Goal: Transaction & Acquisition: Purchase product/service

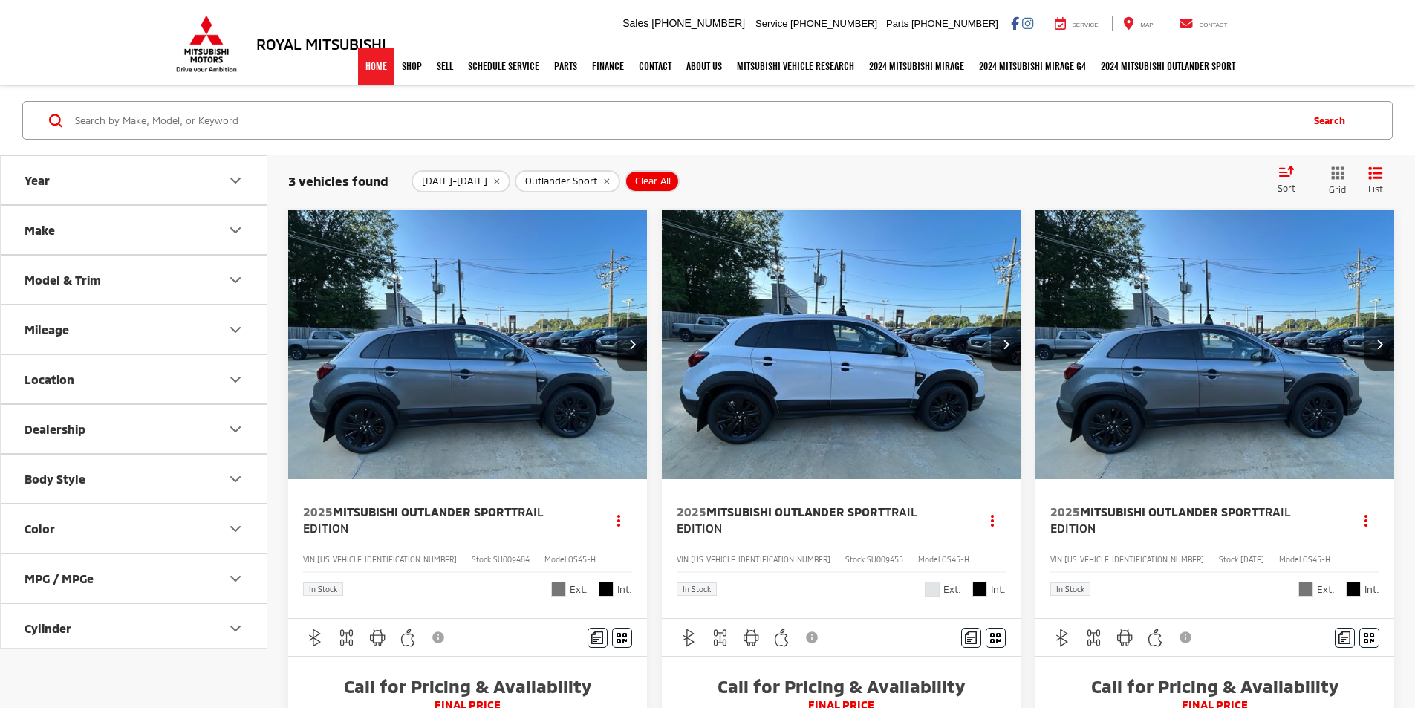
click at [369, 60] on link "Home" at bounding box center [376, 66] width 36 height 37
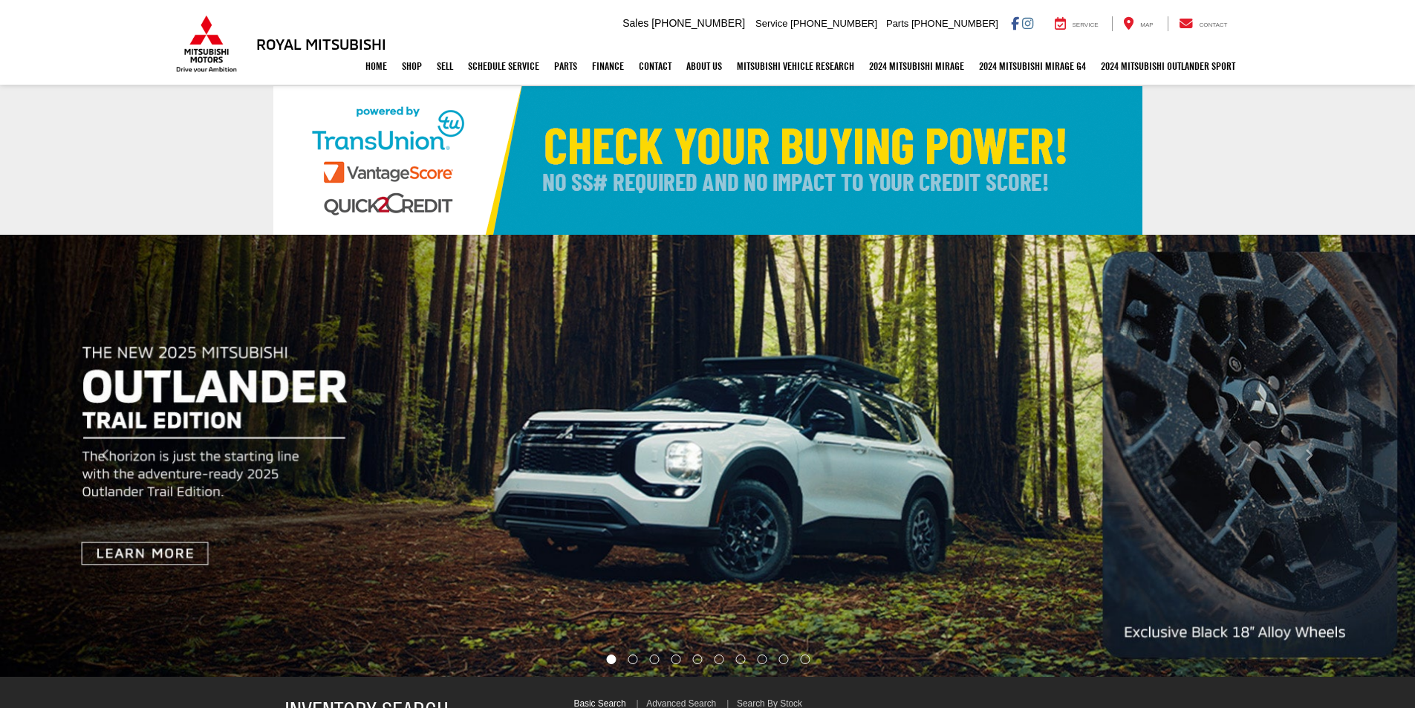
select select "Mitsubishi"
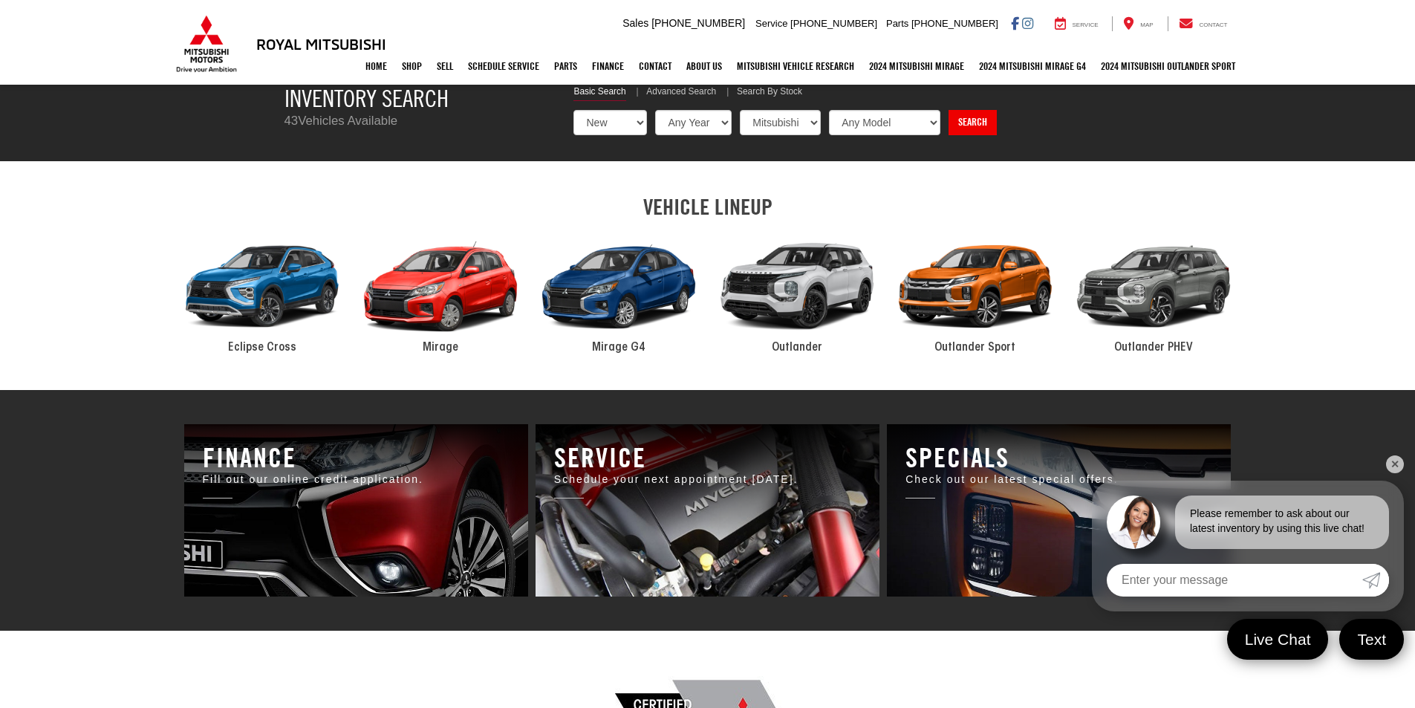
scroll to position [669, 0]
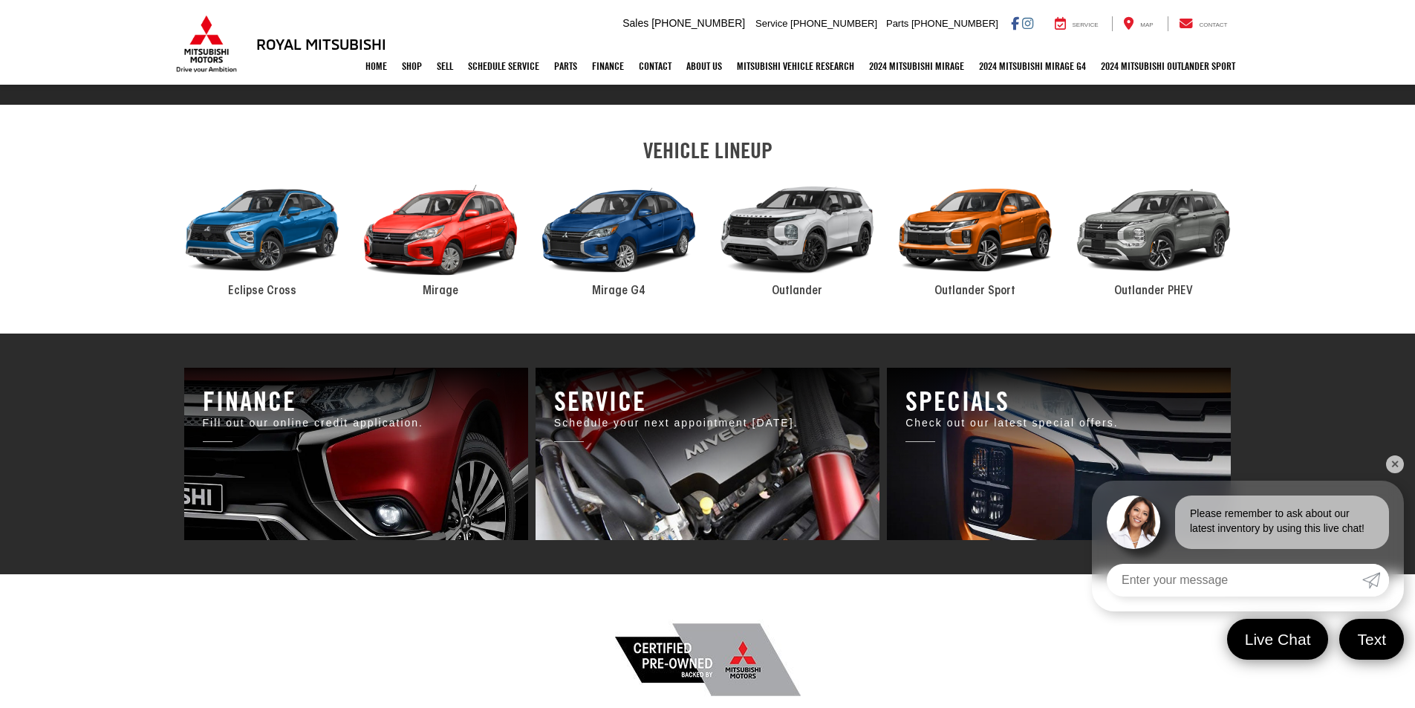
click at [470, 242] on div "2024 Mitsubishi Mirage" at bounding box center [440, 230] width 178 height 120
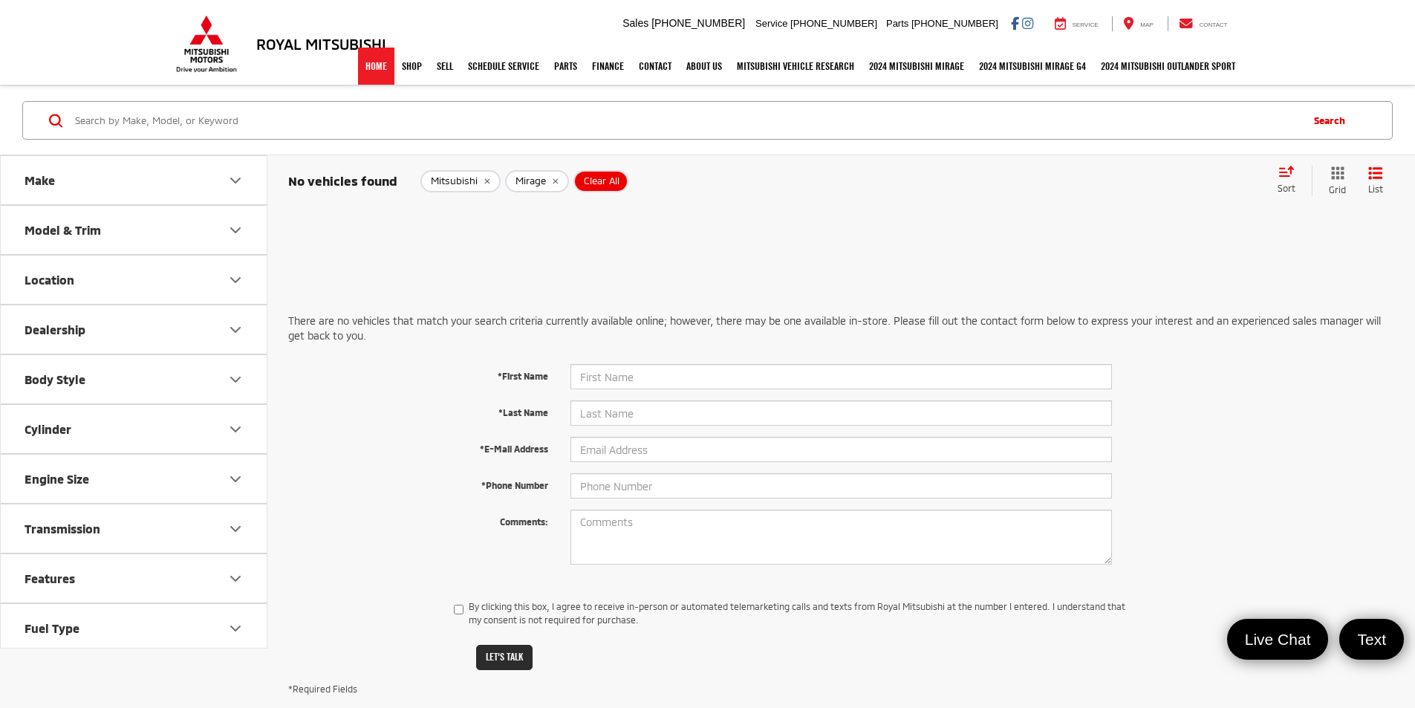
click at [367, 68] on link "Home" at bounding box center [376, 66] width 36 height 37
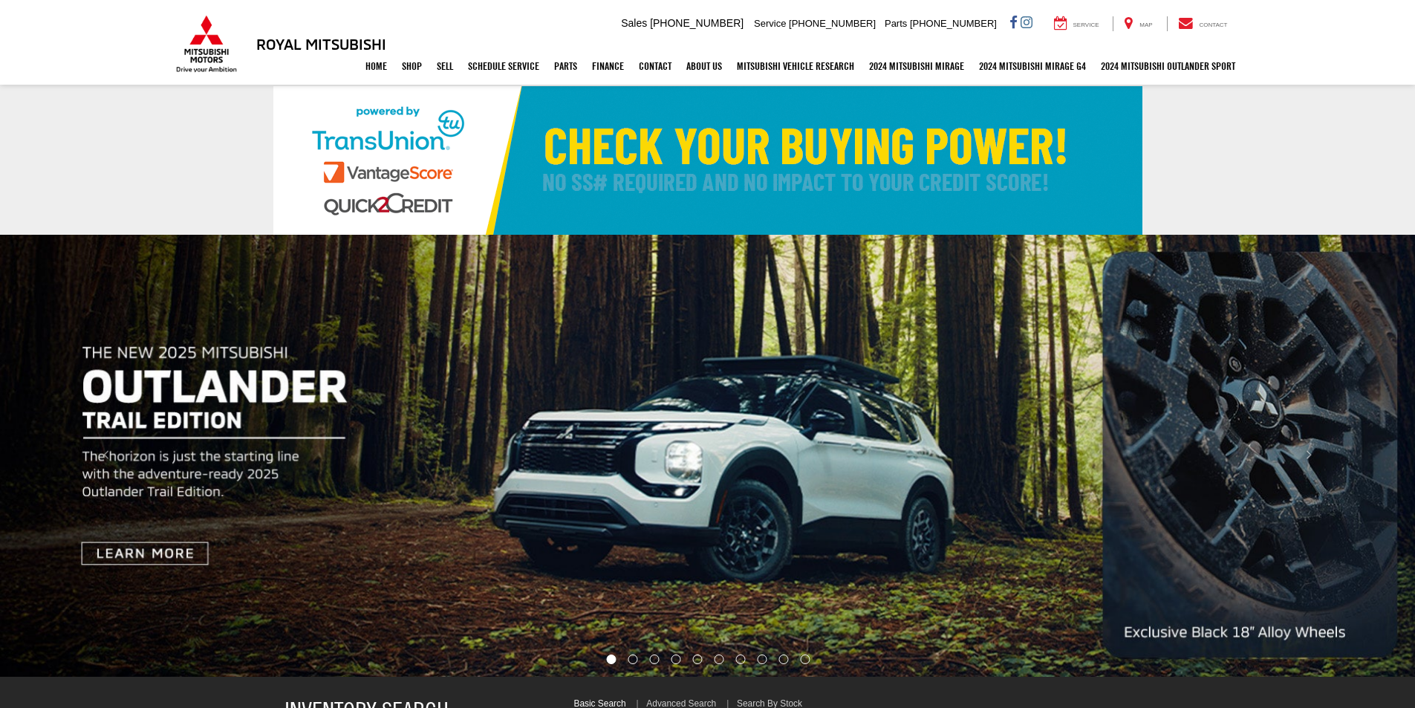
select select "Mitsubishi"
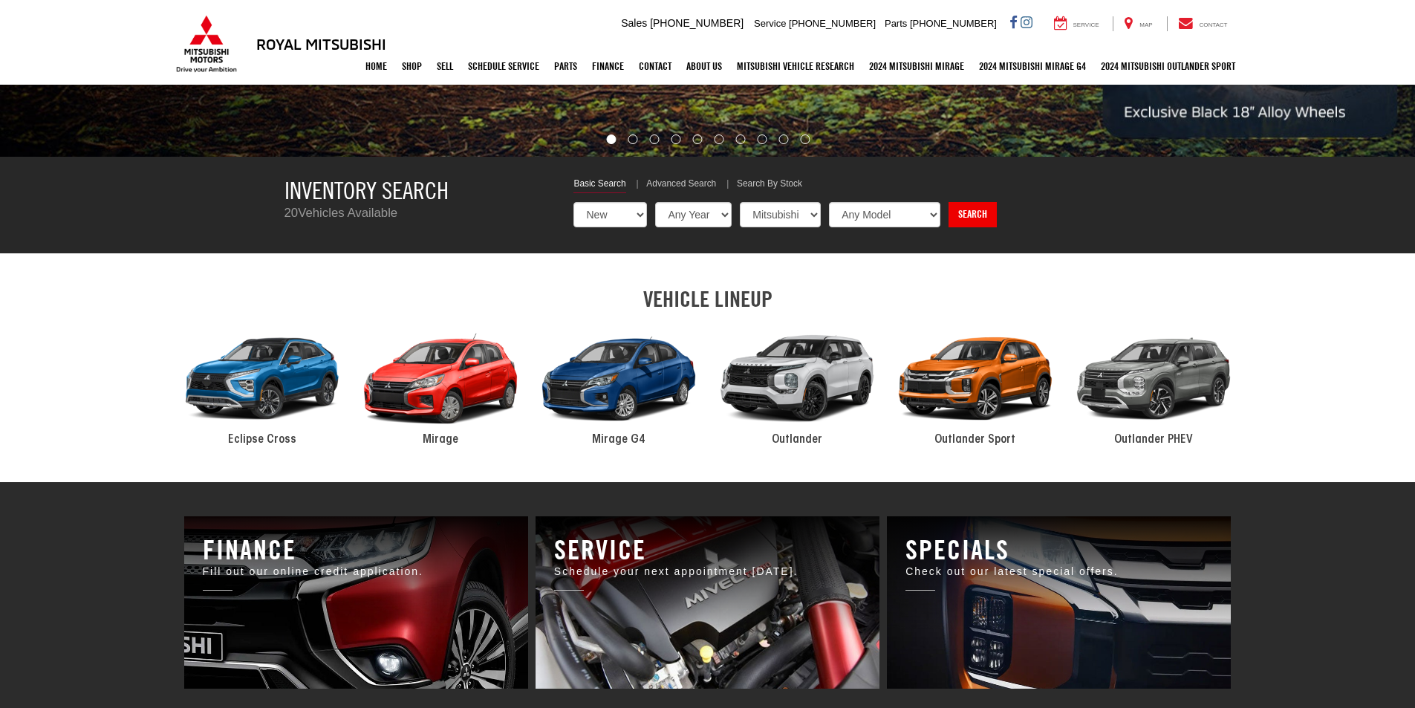
scroll to position [520, 0]
click at [686, 211] on select "Any Year 2025 2024" at bounding box center [694, 214] width 78 height 25
select select "2025"
click at [655, 202] on select "Any Year 2025 2024" at bounding box center [694, 214] width 78 height 25
click at [901, 218] on select "Any Model Eclipse Cross Outlander Outlander PHEV Outlander Sport" at bounding box center [885, 214] width 113 height 25
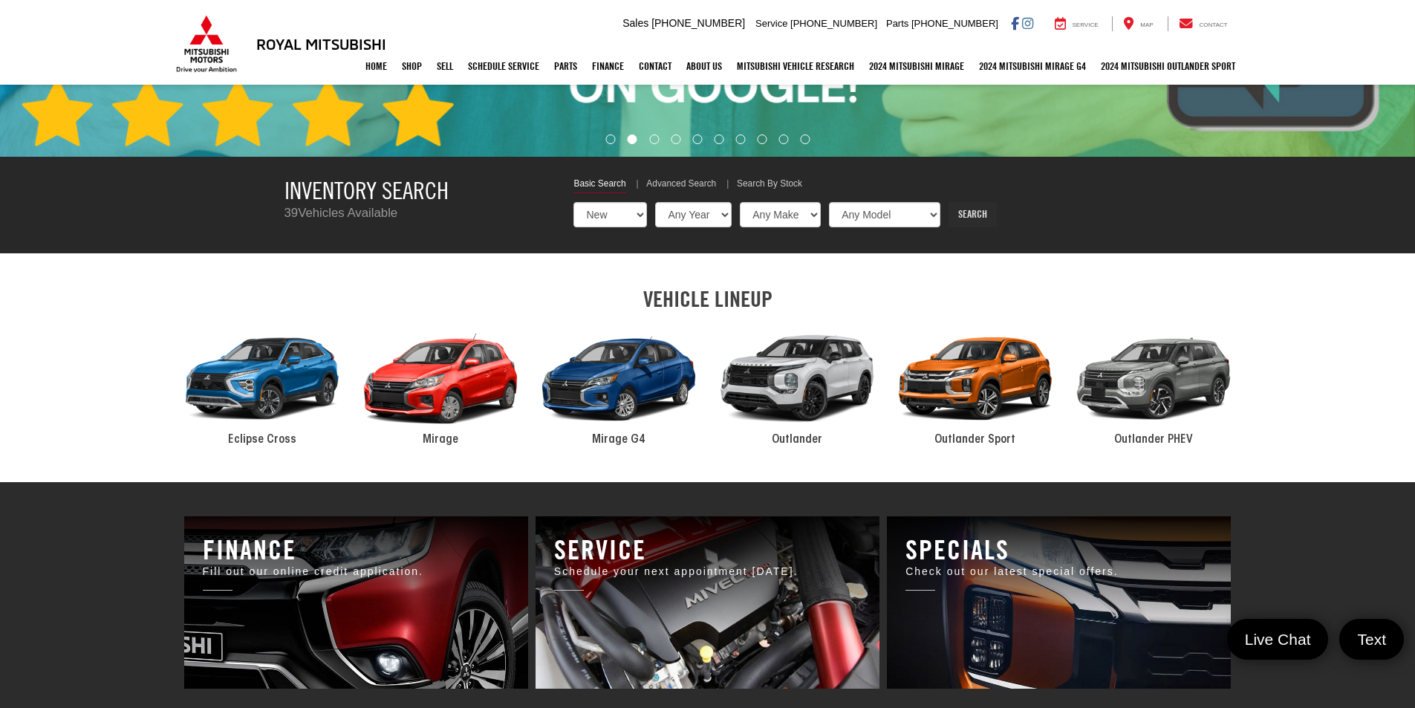
click at [954, 217] on link "Search" at bounding box center [973, 214] width 48 height 25
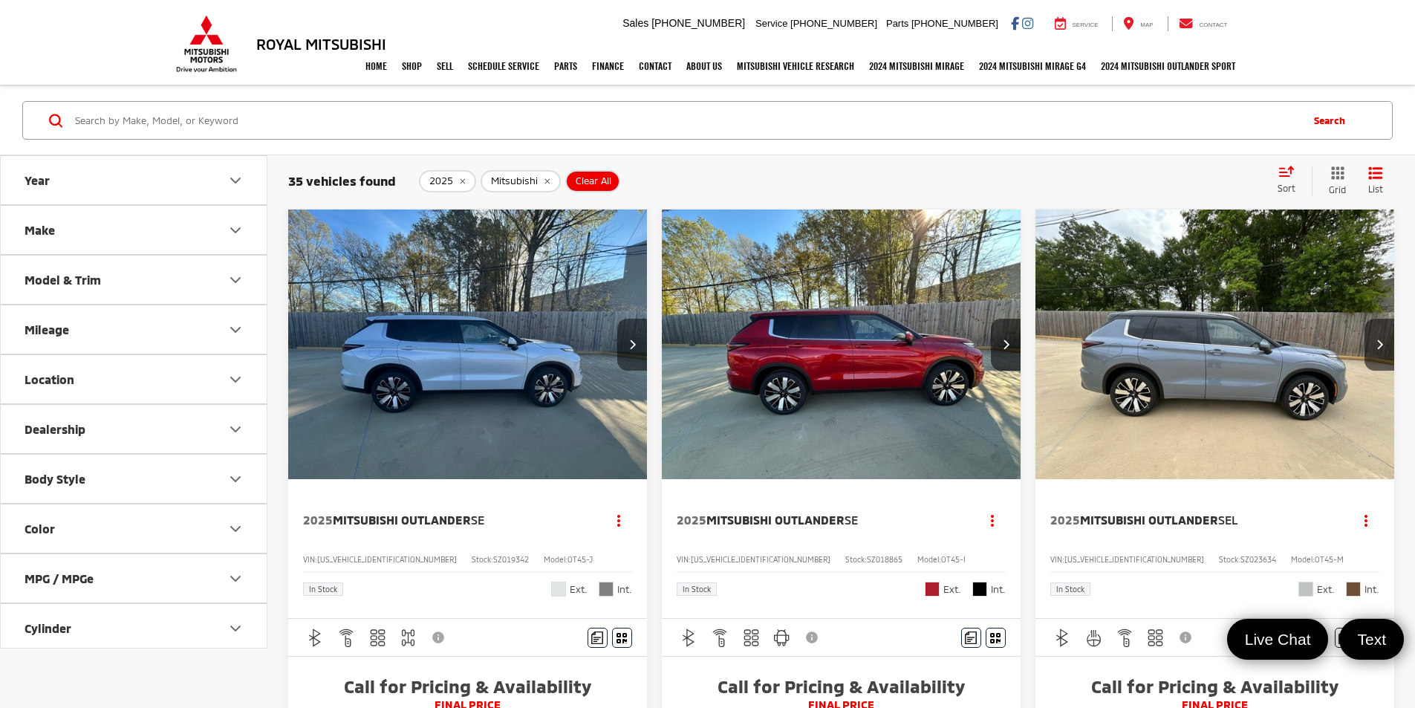
click at [617, 319] on button "Next image" at bounding box center [632, 345] width 30 height 52
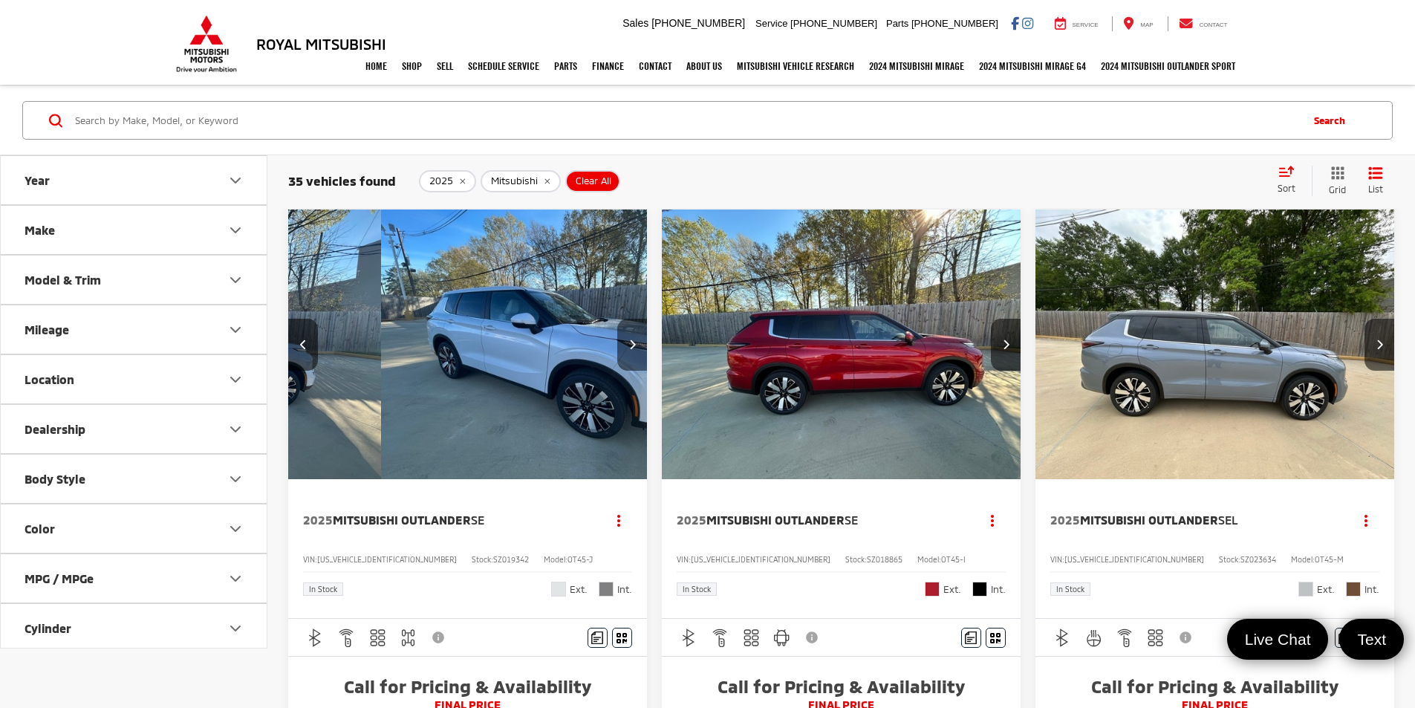
click at [617, 319] on button "Next image" at bounding box center [632, 345] width 30 height 52
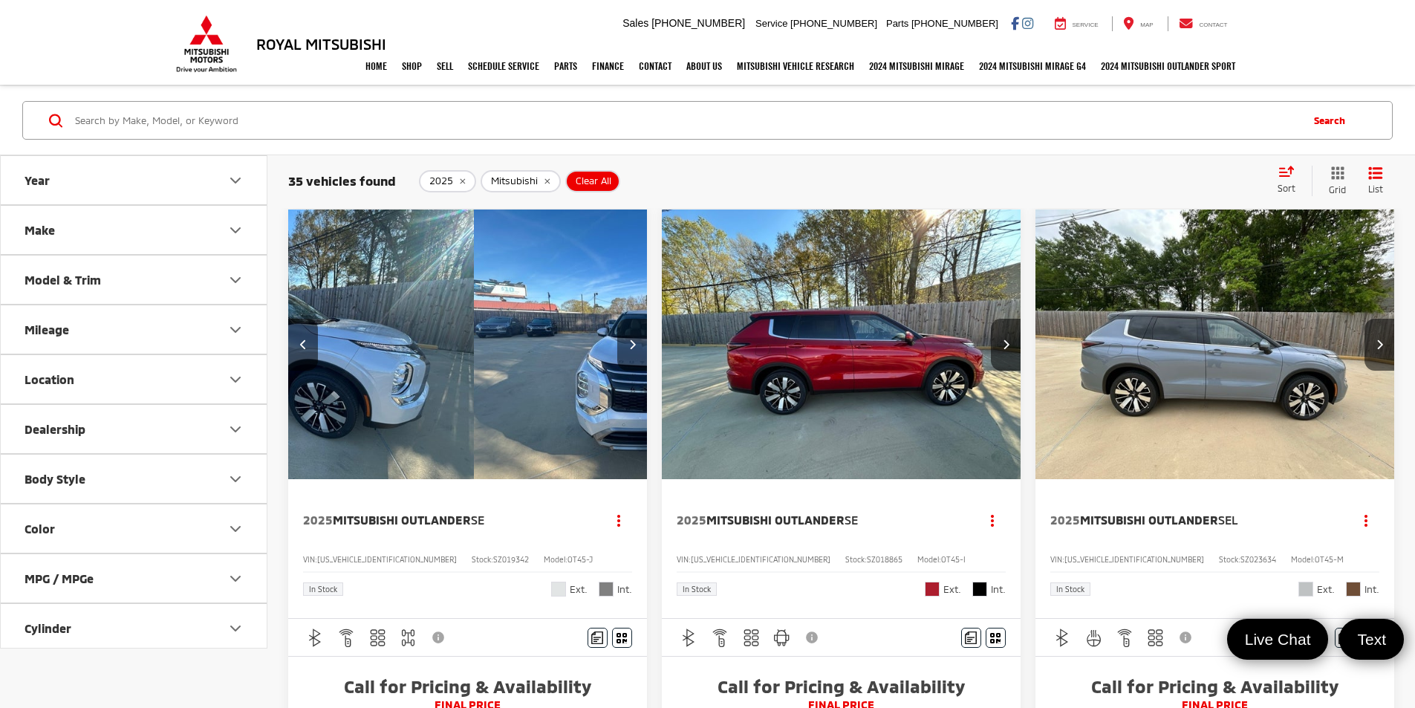
click at [617, 319] on button "Next image" at bounding box center [632, 345] width 30 height 52
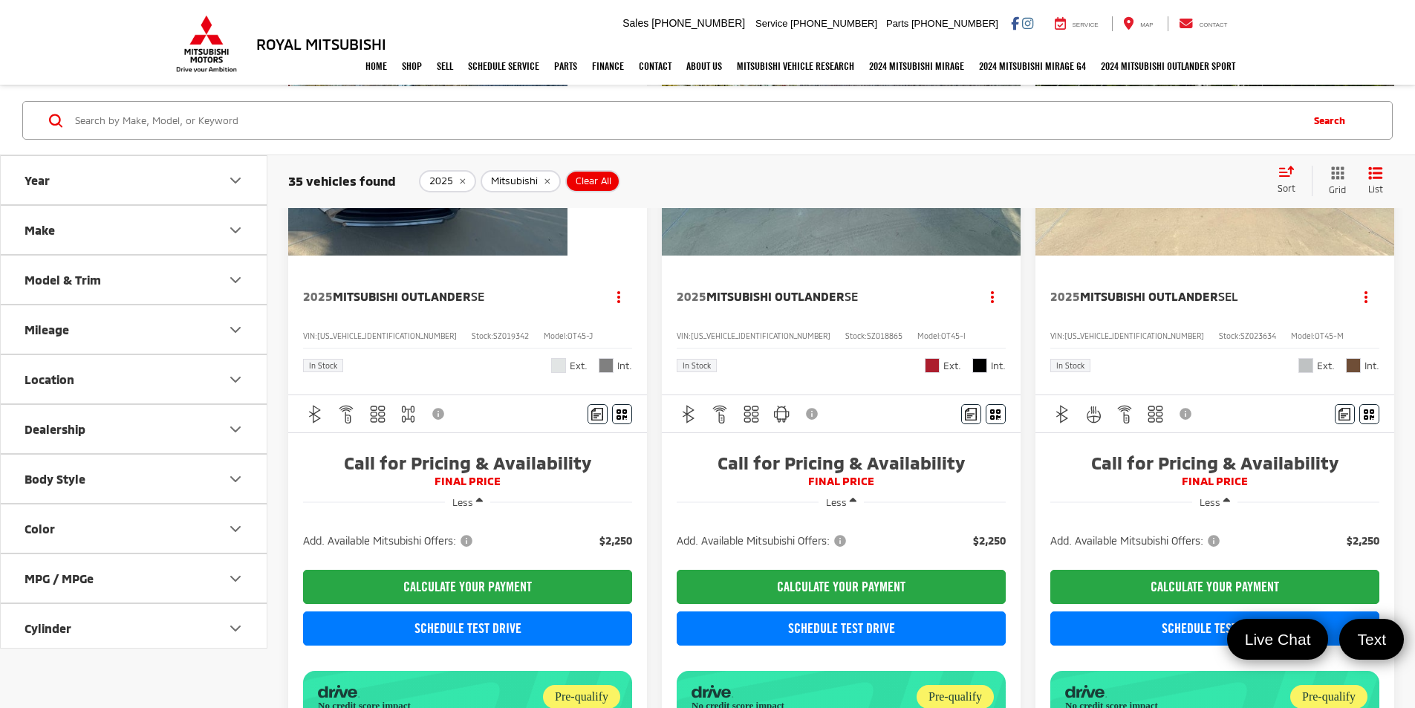
scroll to position [223, 0]
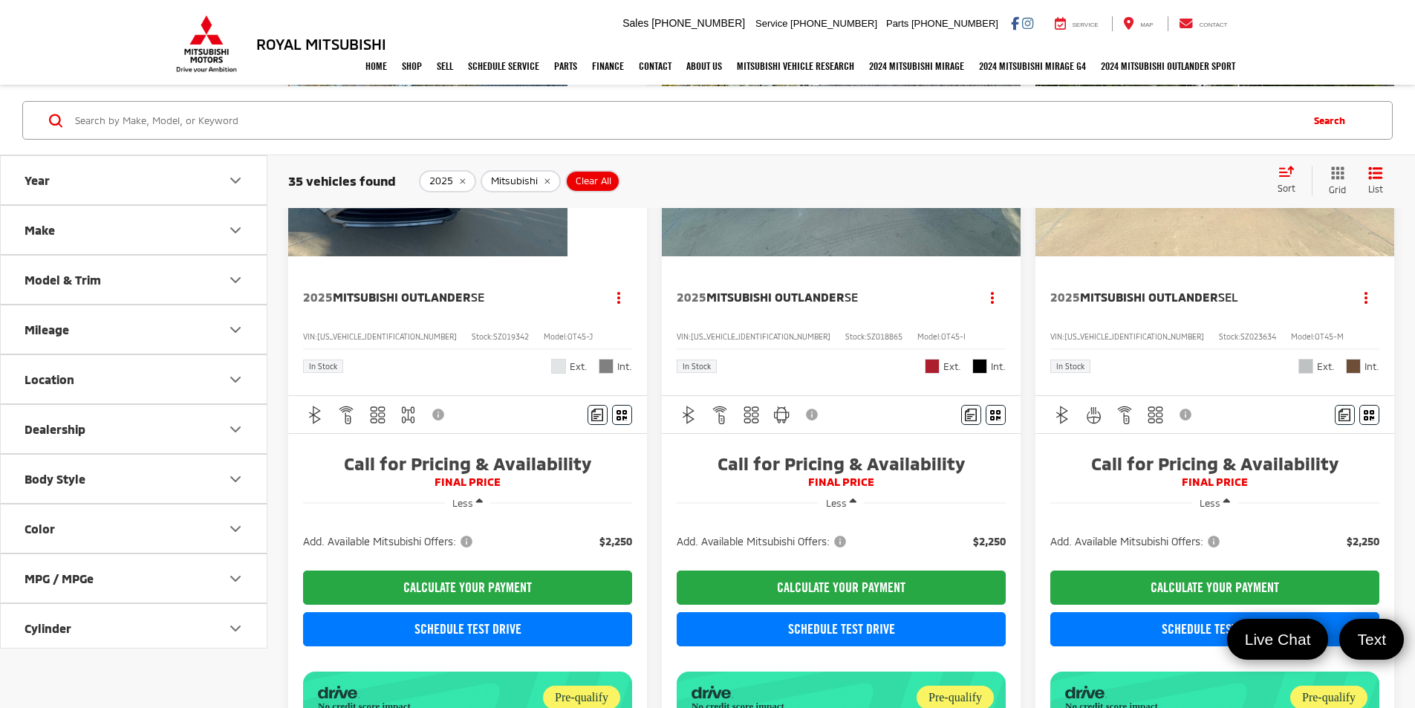
click at [173, 476] on button "Body Style" at bounding box center [134, 479] width 267 height 48
click at [173, 477] on button "Body Style" at bounding box center [134, 479] width 267 height 48
click at [185, 416] on button "MPG / MPGe" at bounding box center [134, 430] width 267 height 48
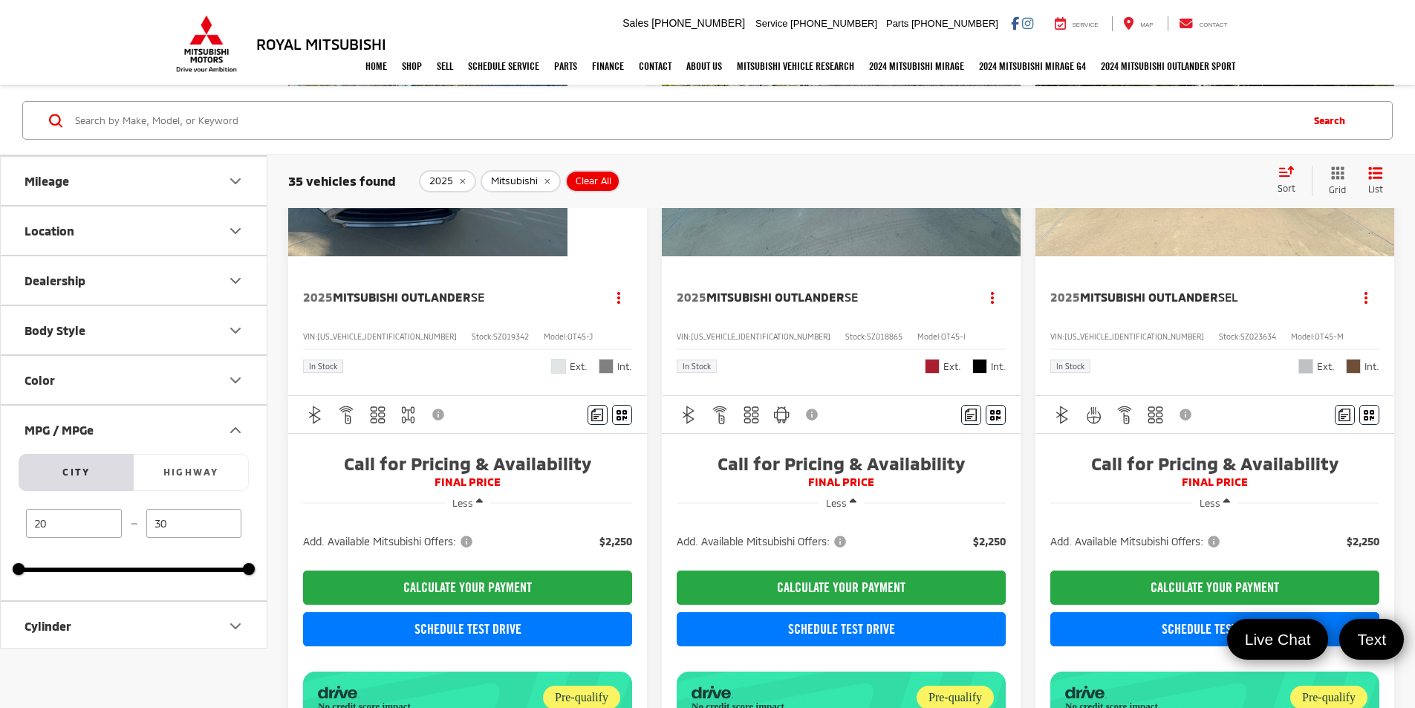
click at [185, 416] on button "MPG / MPGe" at bounding box center [134, 430] width 267 height 48
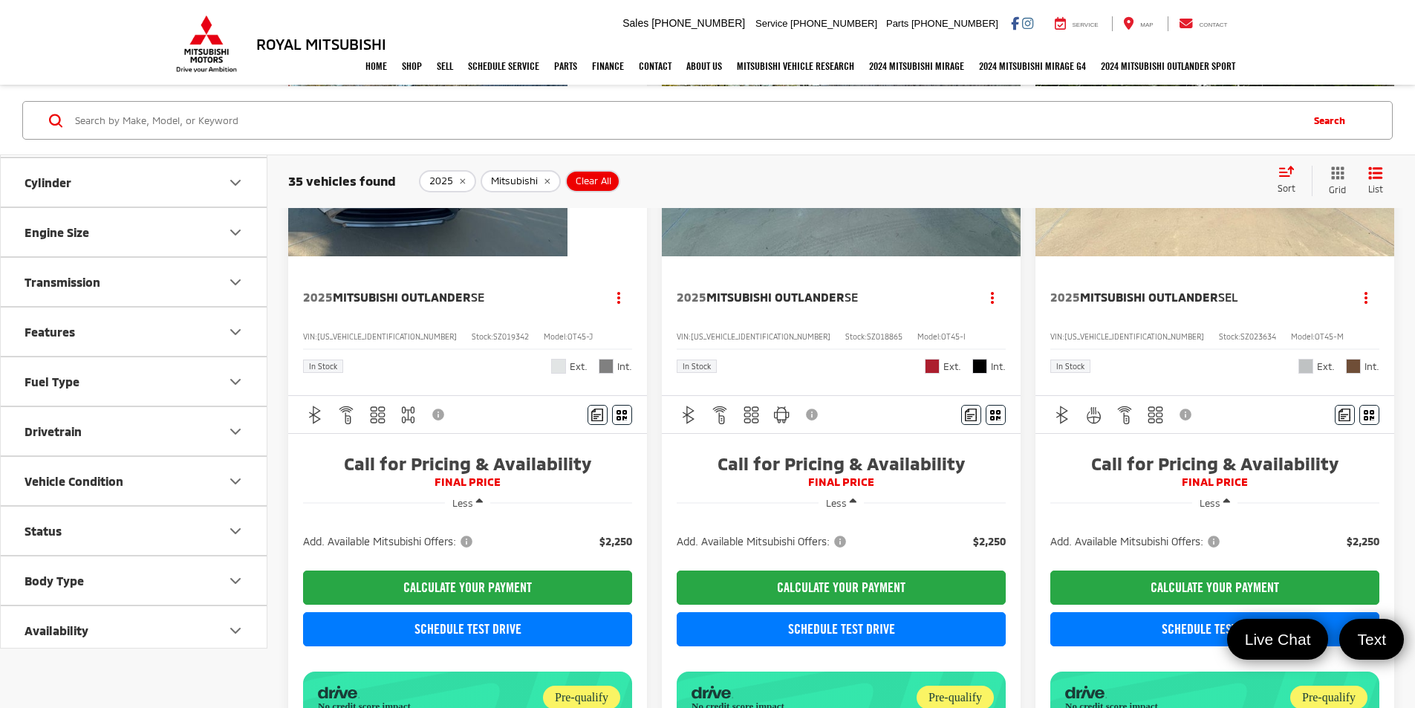
scroll to position [453, 0]
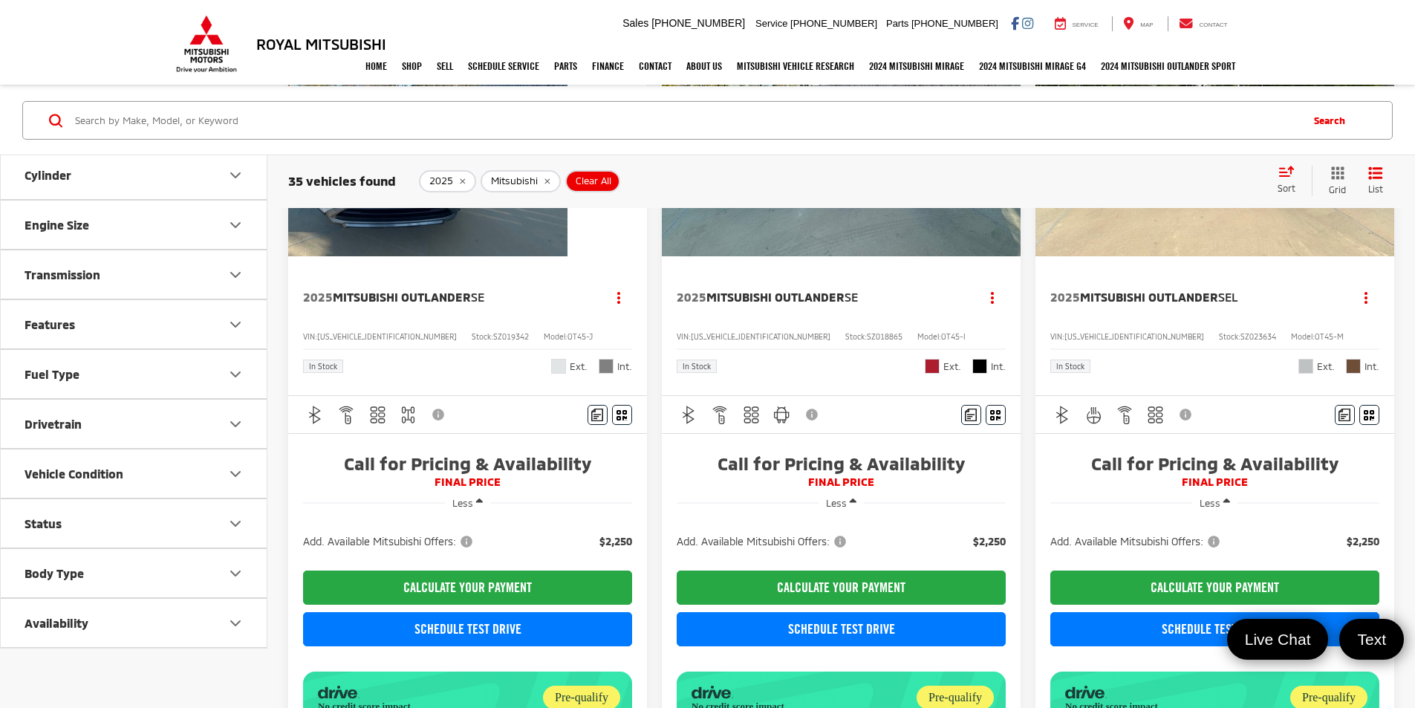
click at [147, 578] on button "Body Type" at bounding box center [134, 573] width 267 height 48
click at [168, 463] on button "Body Type" at bounding box center [134, 471] width 267 height 48
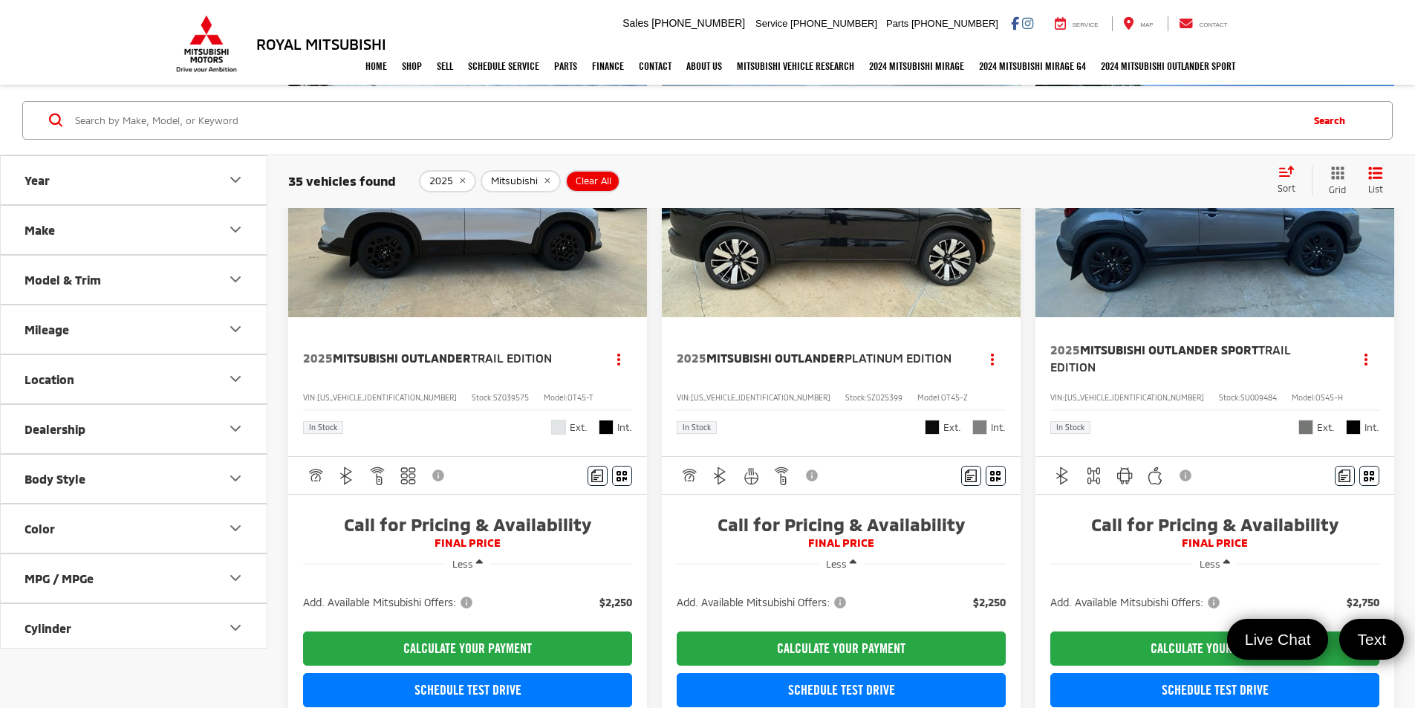
scroll to position [1868, 0]
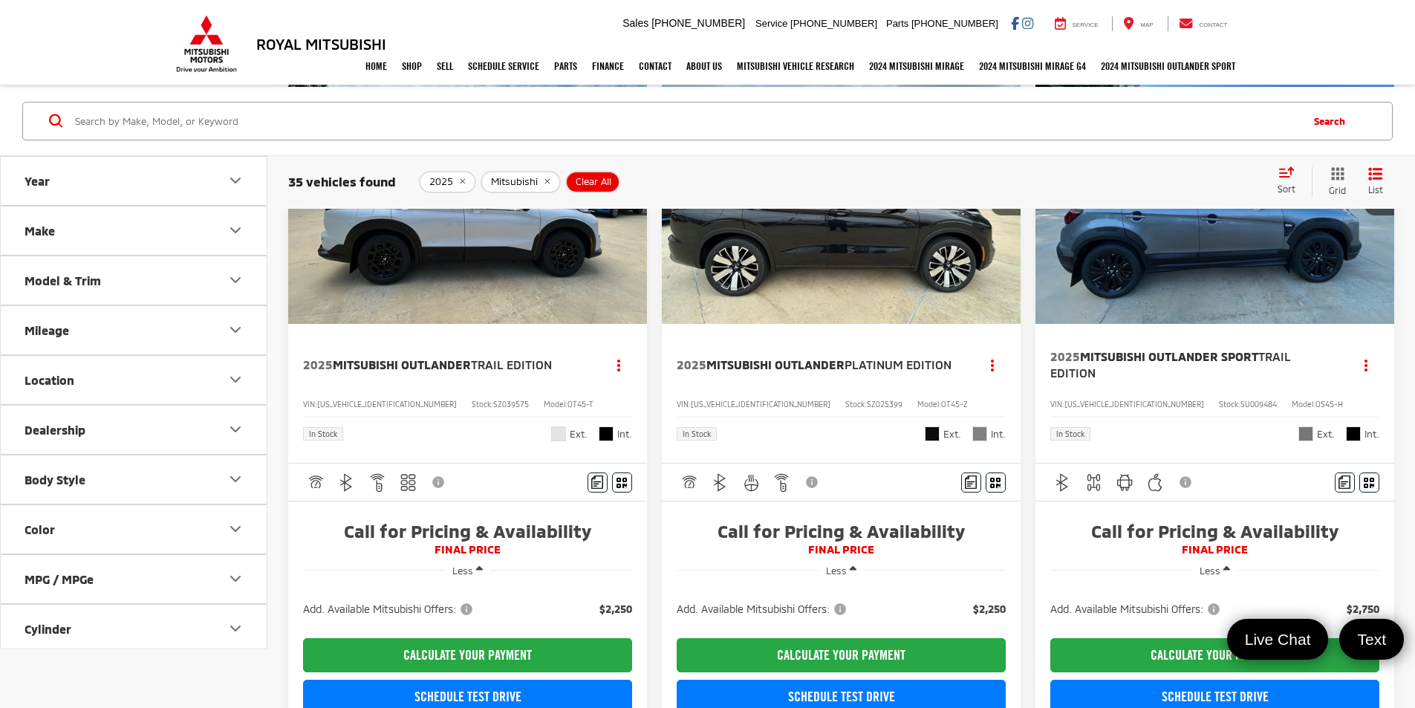
click at [180, 224] on button "Make" at bounding box center [134, 230] width 267 height 48
click at [186, 273] on button "Model & Trim" at bounding box center [134, 280] width 267 height 48
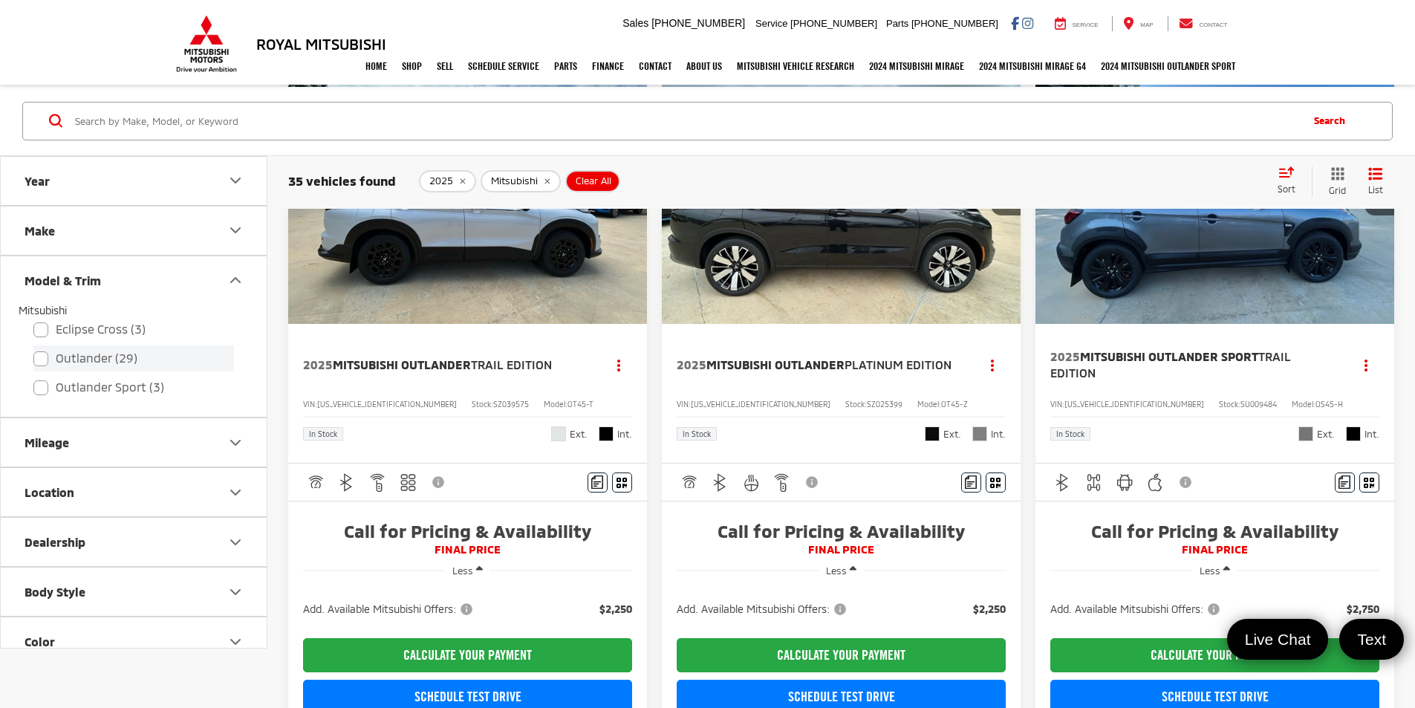
click at [88, 366] on label "Outlander (29)" at bounding box center [133, 359] width 201 height 26
click at [34, 349] on input "Outlander (29)" at bounding box center [33, 348] width 1 height 1
checkbox input "true"
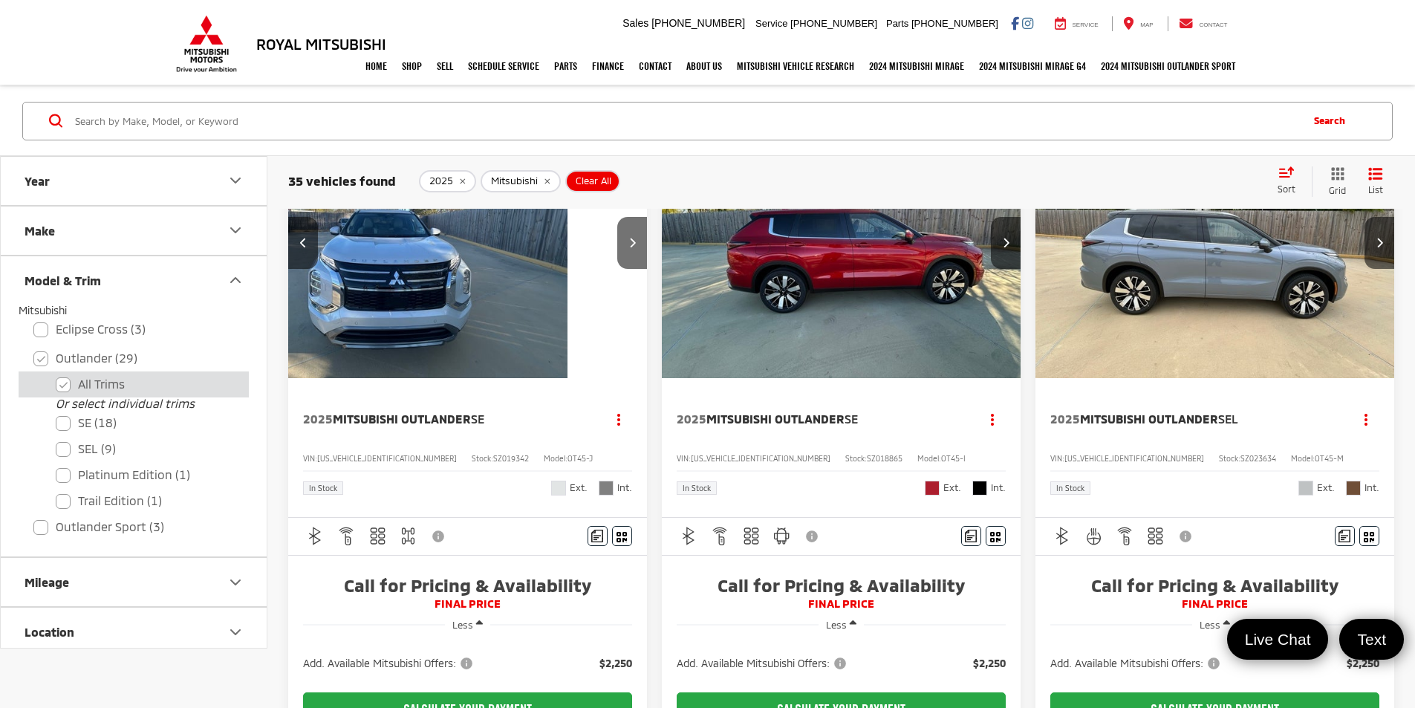
scroll to position [53, 0]
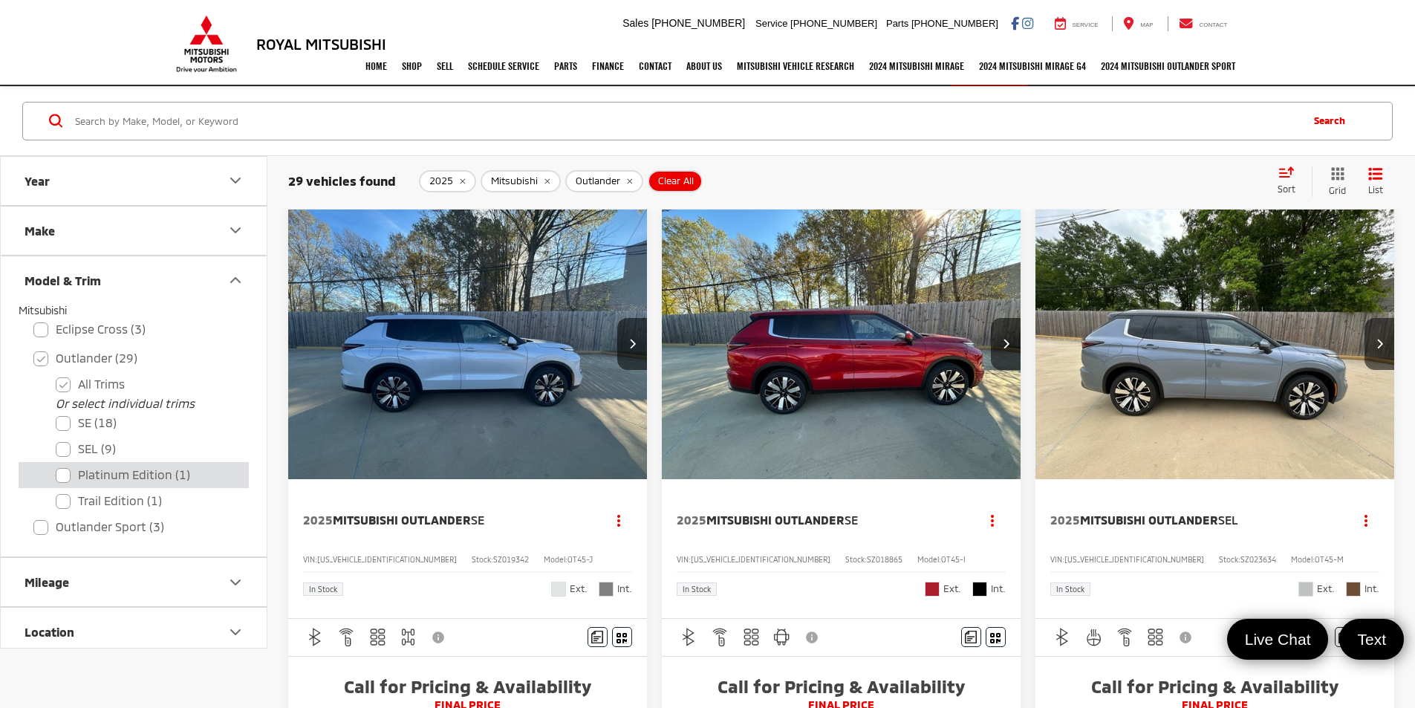
click at [129, 476] on label "Platinum Edition (1)" at bounding box center [145, 475] width 178 height 26
click at [56, 466] on Edition "Platinum Edition (1)" at bounding box center [56, 465] width 1 height 1
checkbox Edition "true"
checkbox input "false"
click at [122, 502] on label "Trail Edition (1)" at bounding box center [145, 501] width 178 height 26
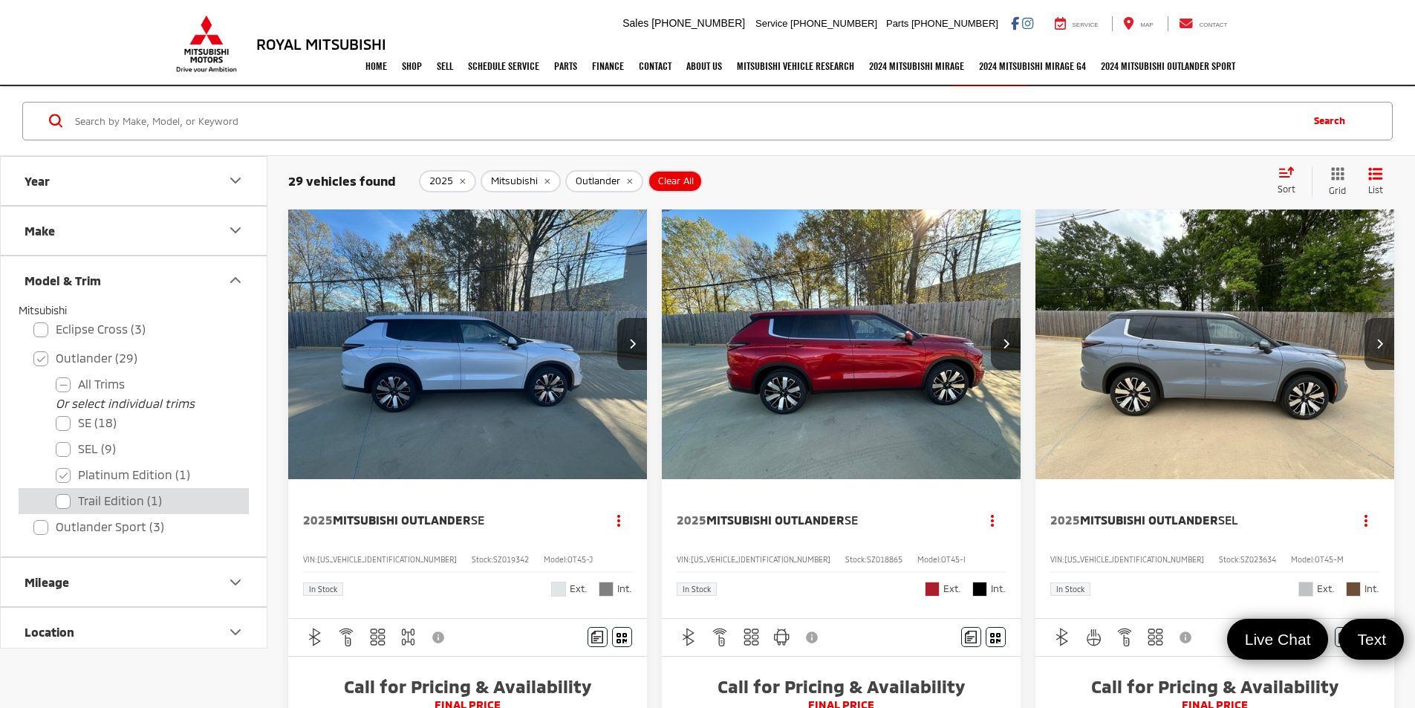
click at [56, 492] on Edition "Trail Edition (1)" at bounding box center [56, 491] width 1 height 1
checkbox Edition "true"
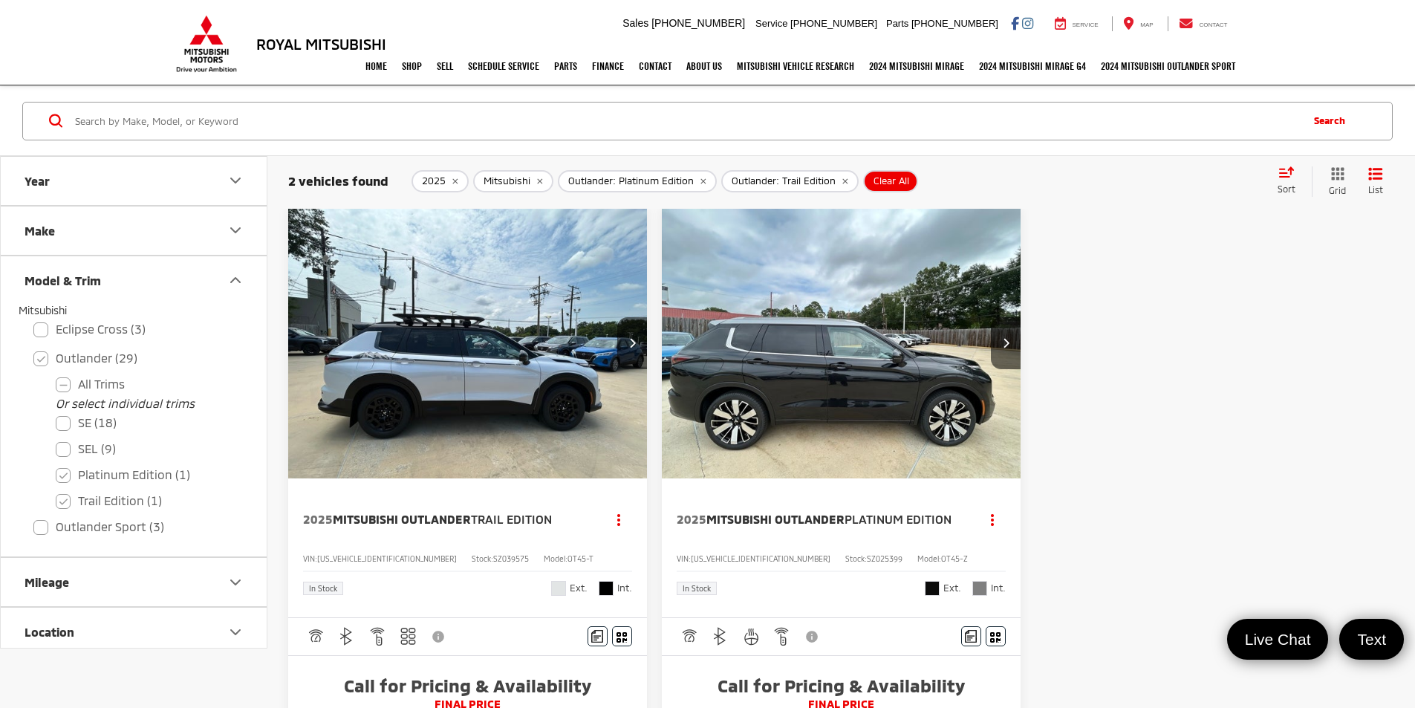
scroll to position [53, 0]
click at [629, 338] on icon "Next image" at bounding box center [632, 343] width 7 height 10
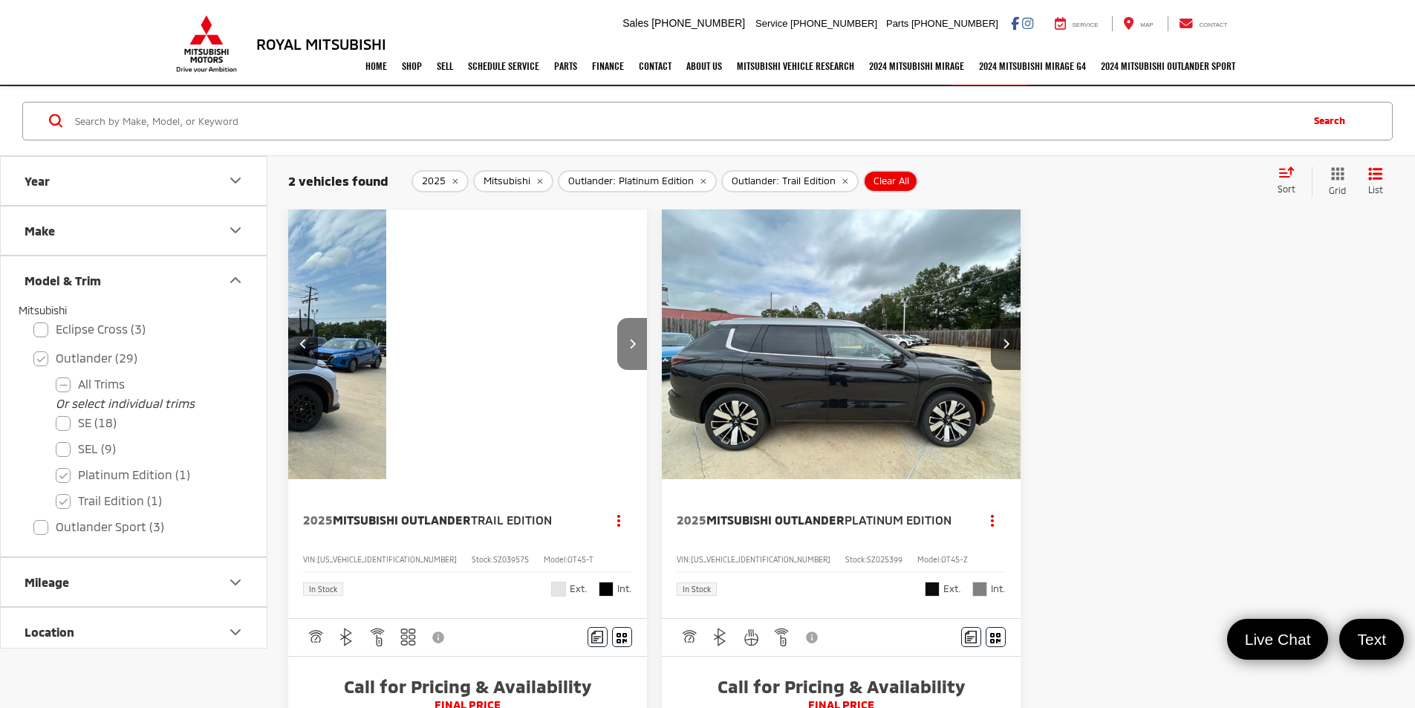
scroll to position [0, 267]
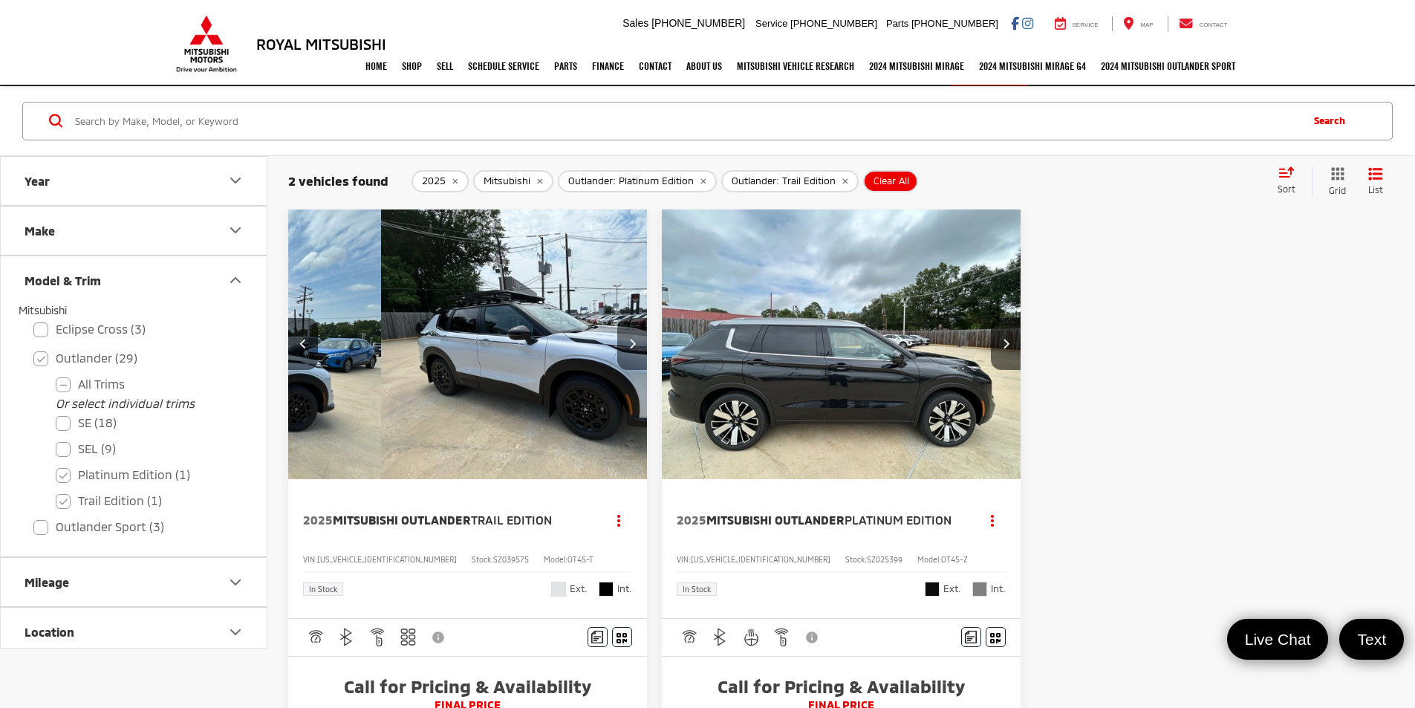
click at [629, 338] on icon "Next image" at bounding box center [632, 343] width 7 height 10
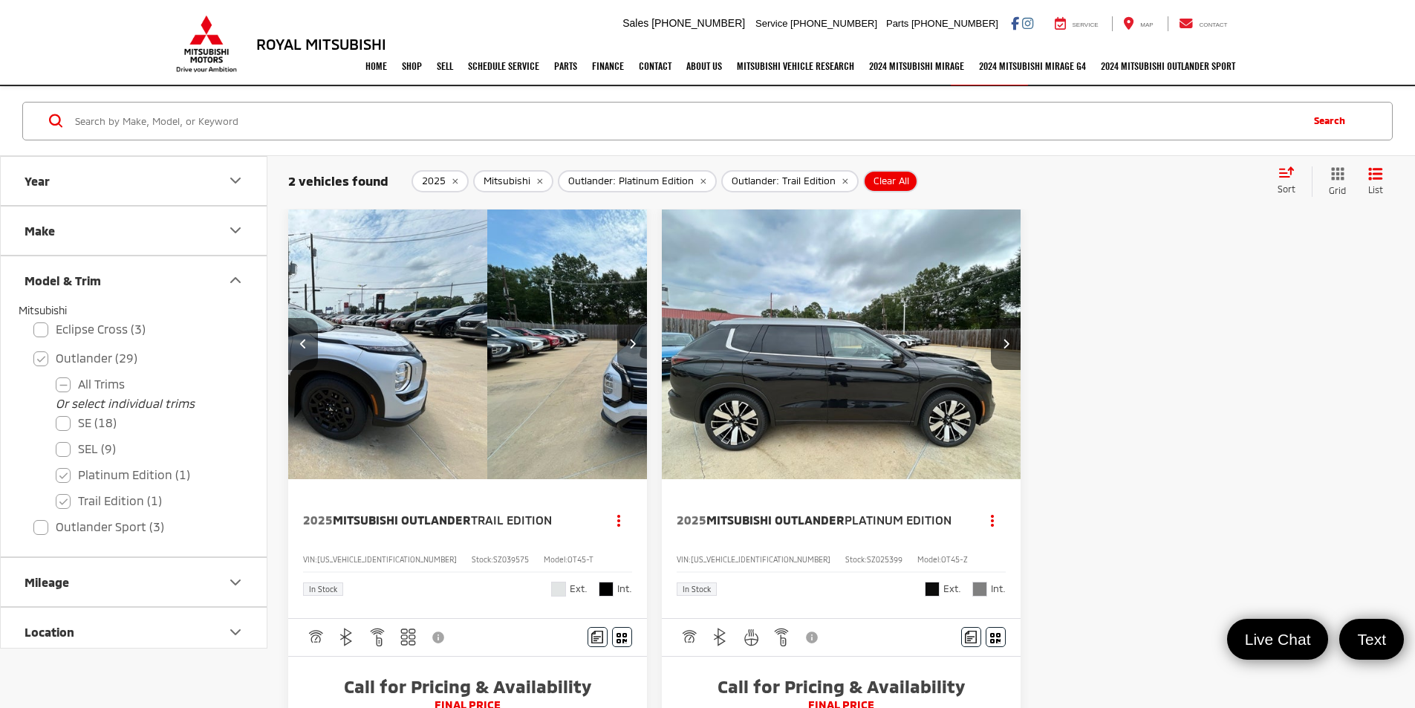
scroll to position [0, 536]
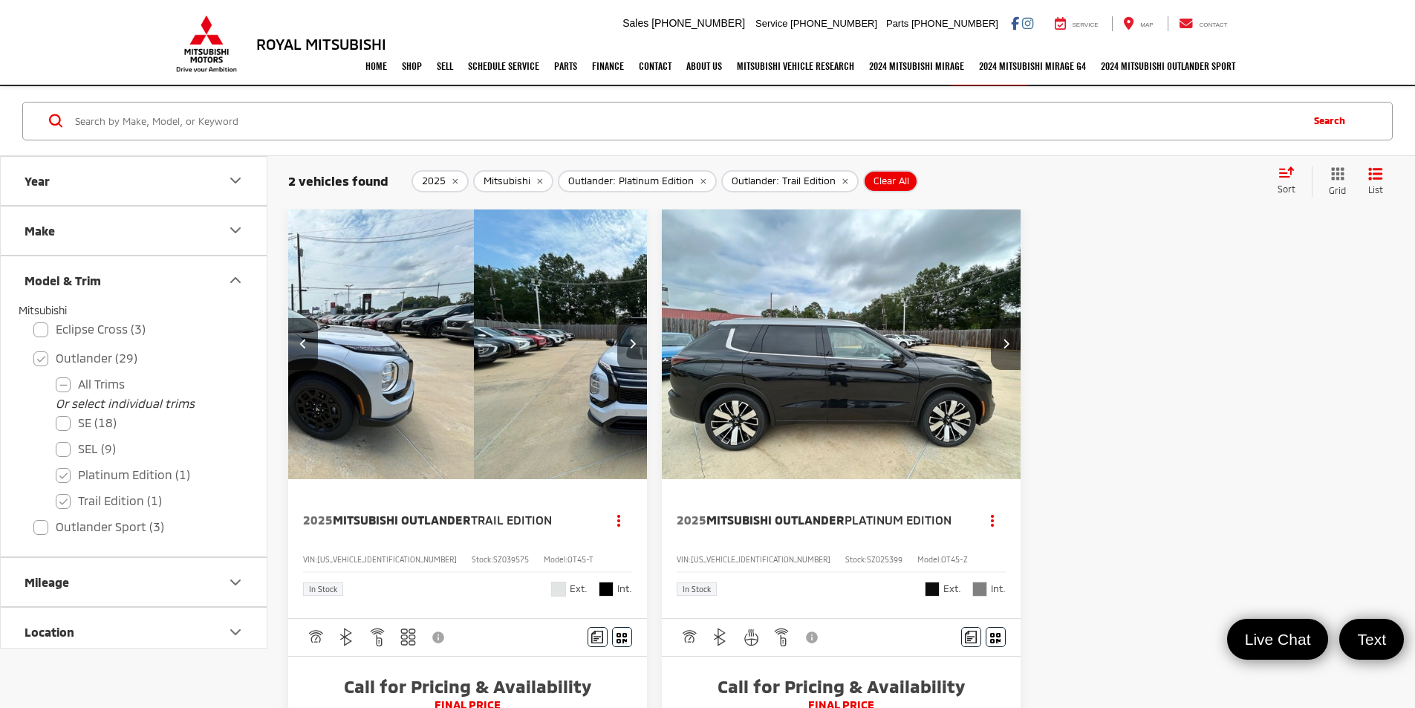
click at [629, 338] on icon "Next image" at bounding box center [632, 343] width 7 height 10
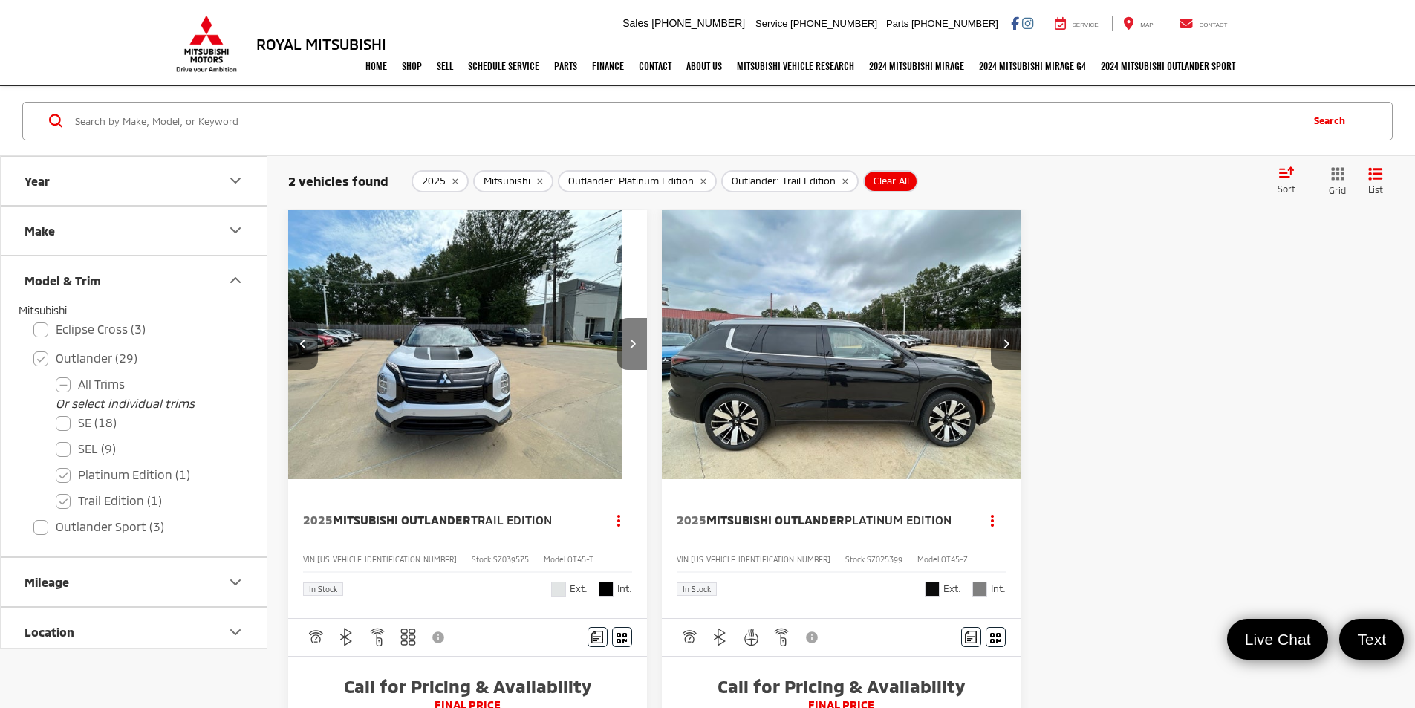
scroll to position [0, 803]
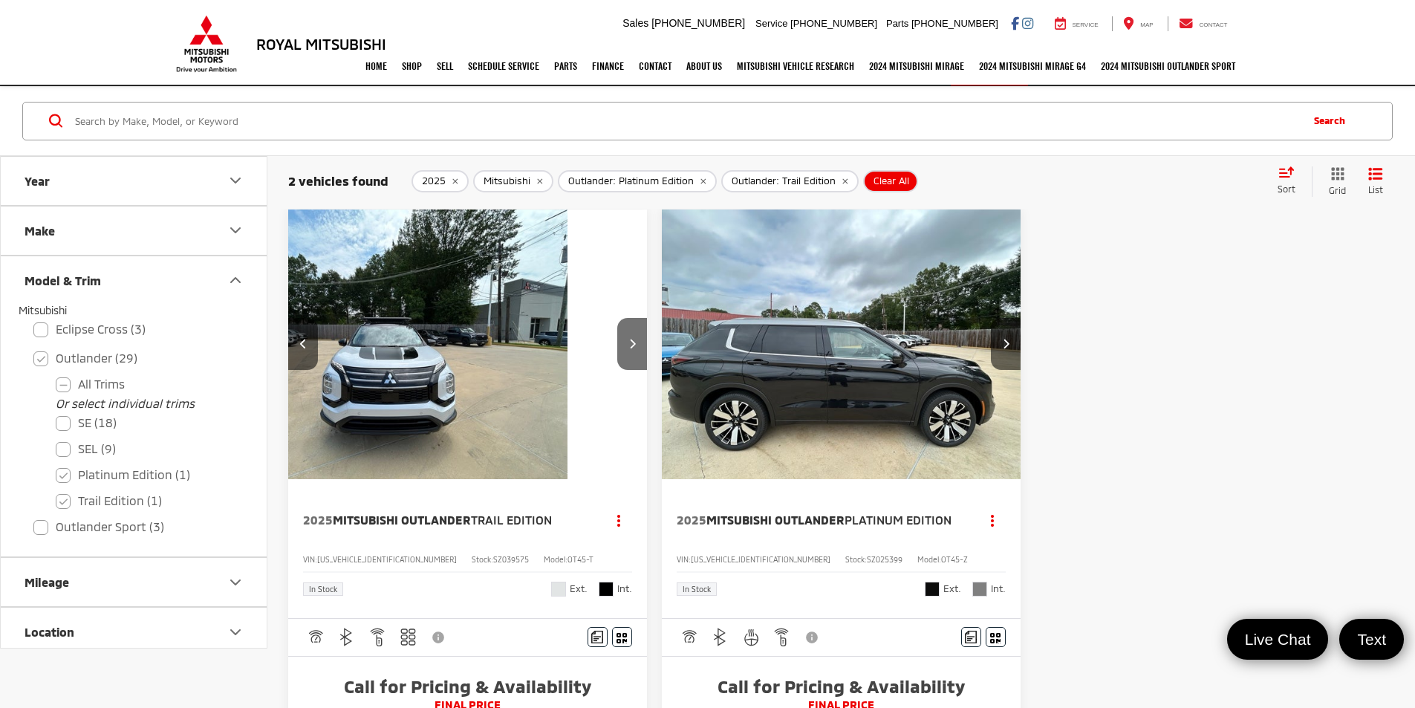
click at [845, 513] on span "Platinum Edition" at bounding box center [898, 520] width 107 height 14
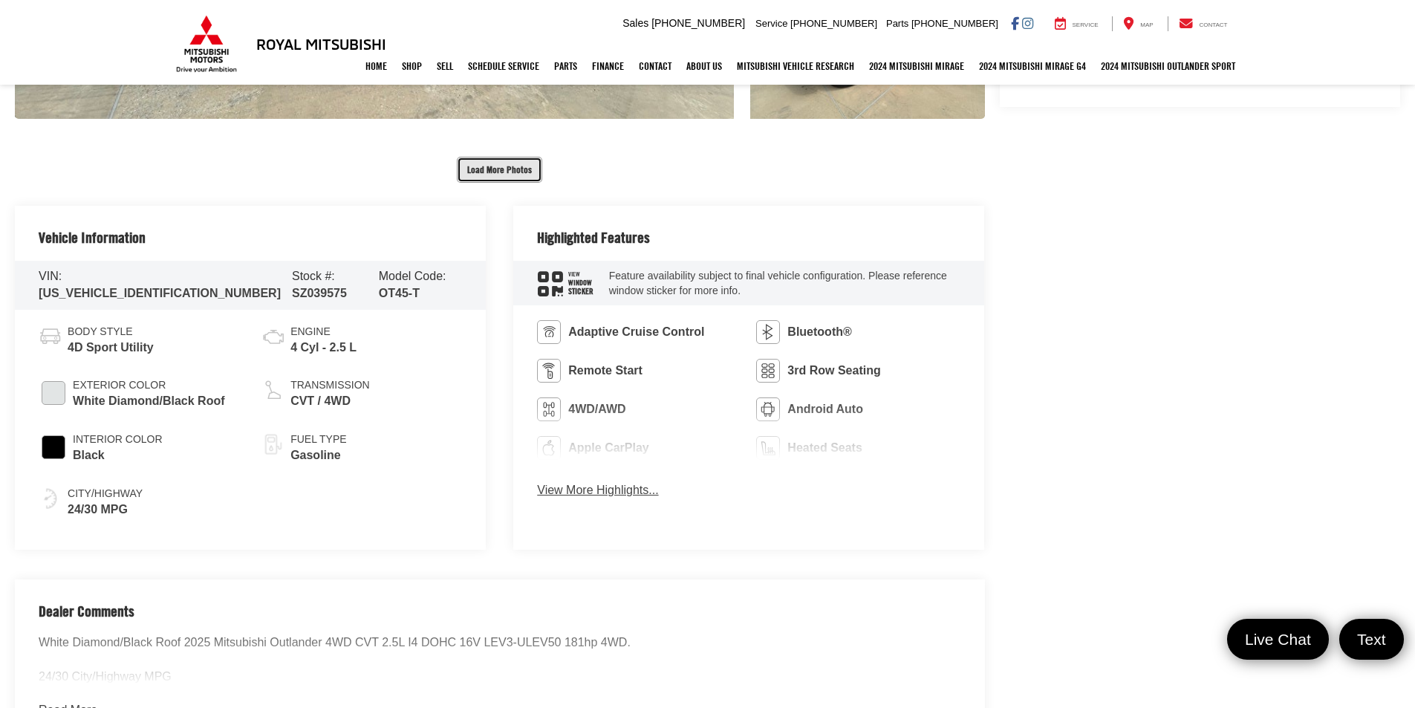
drag, startPoint x: 510, startPoint y: 158, endPoint x: 515, endPoint y: 166, distance: 9.7
click at [510, 157] on button "Load More Photos" at bounding box center [499, 170] width 85 height 26
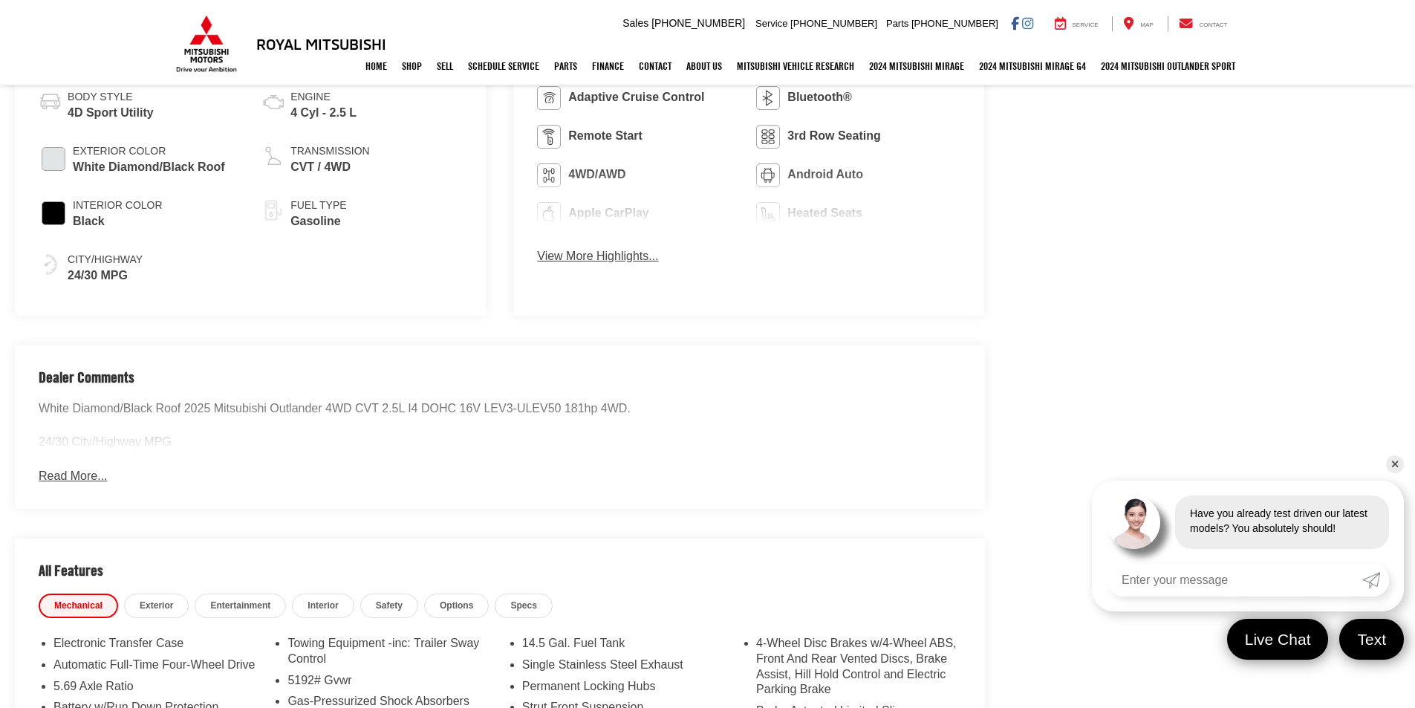
scroll to position [1581, 0]
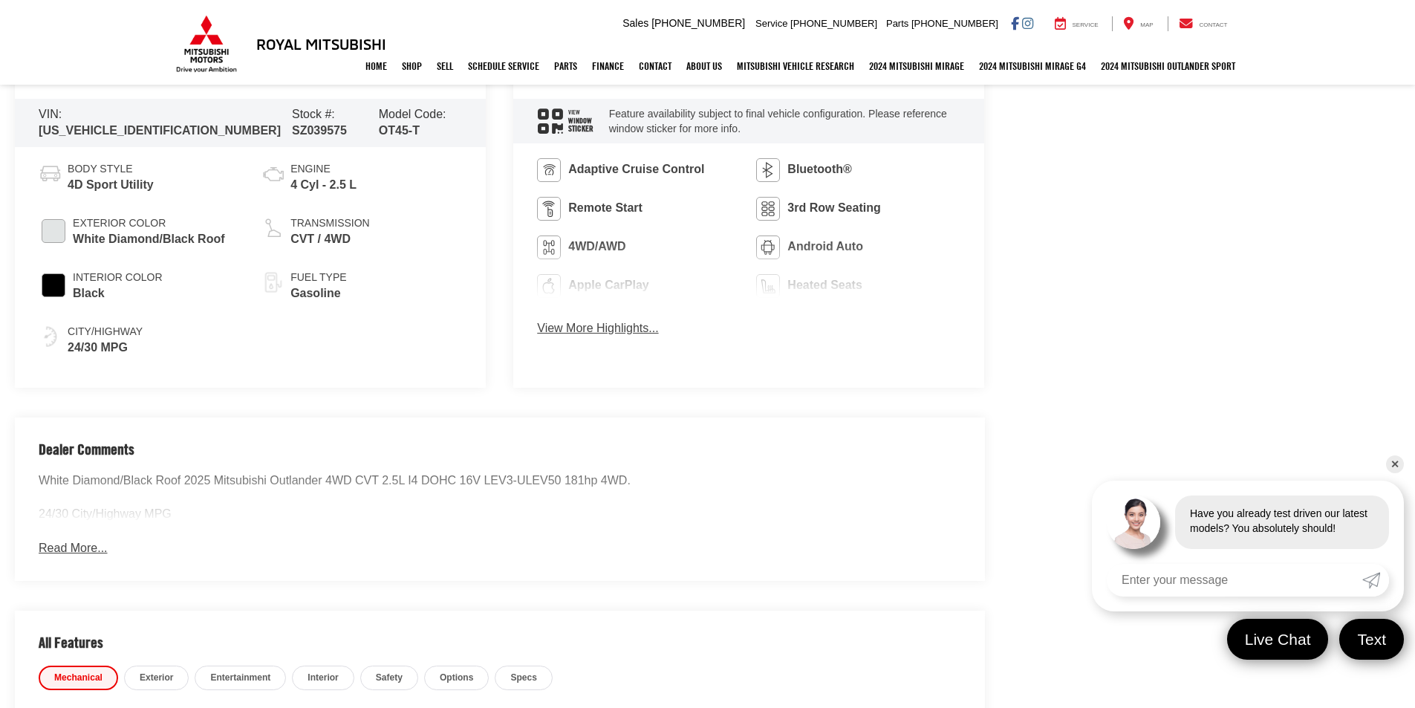
click at [95, 551] on button "Read More..." at bounding box center [73, 548] width 68 height 17
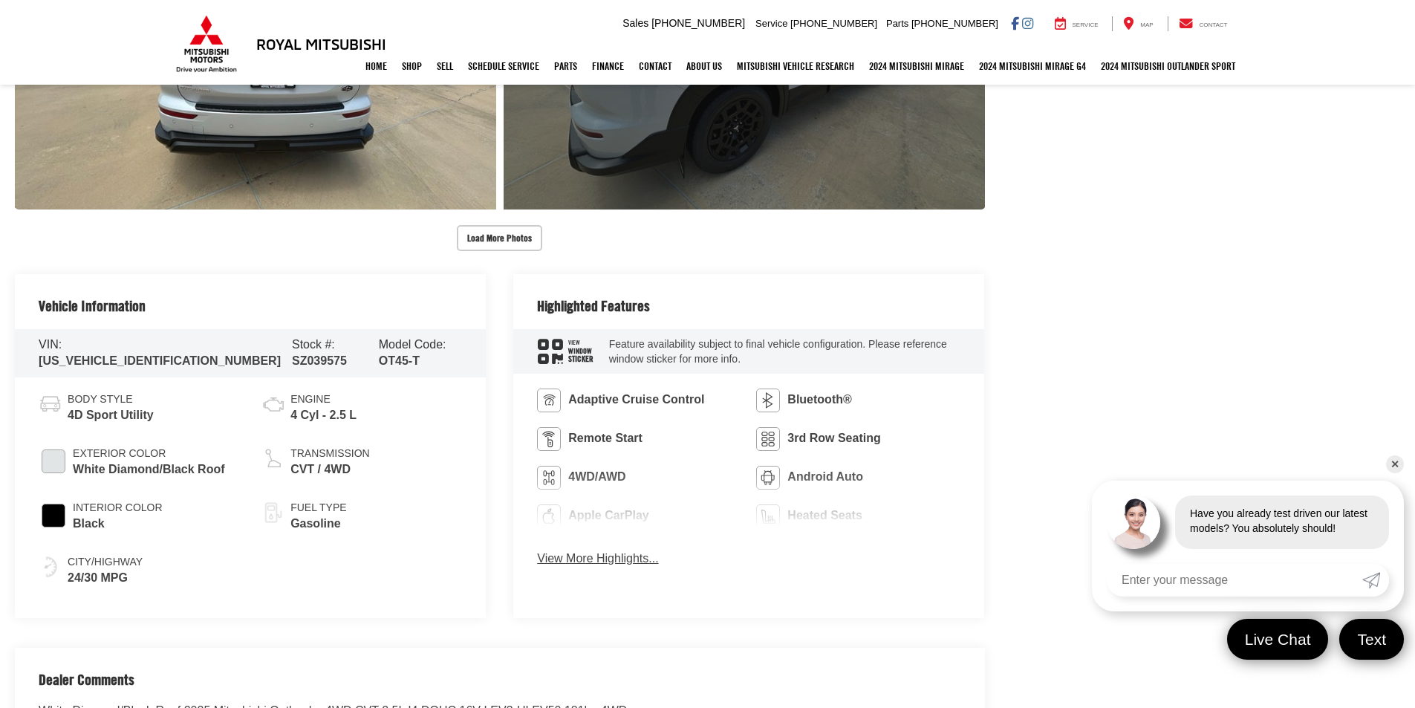
scroll to position [1125, 0]
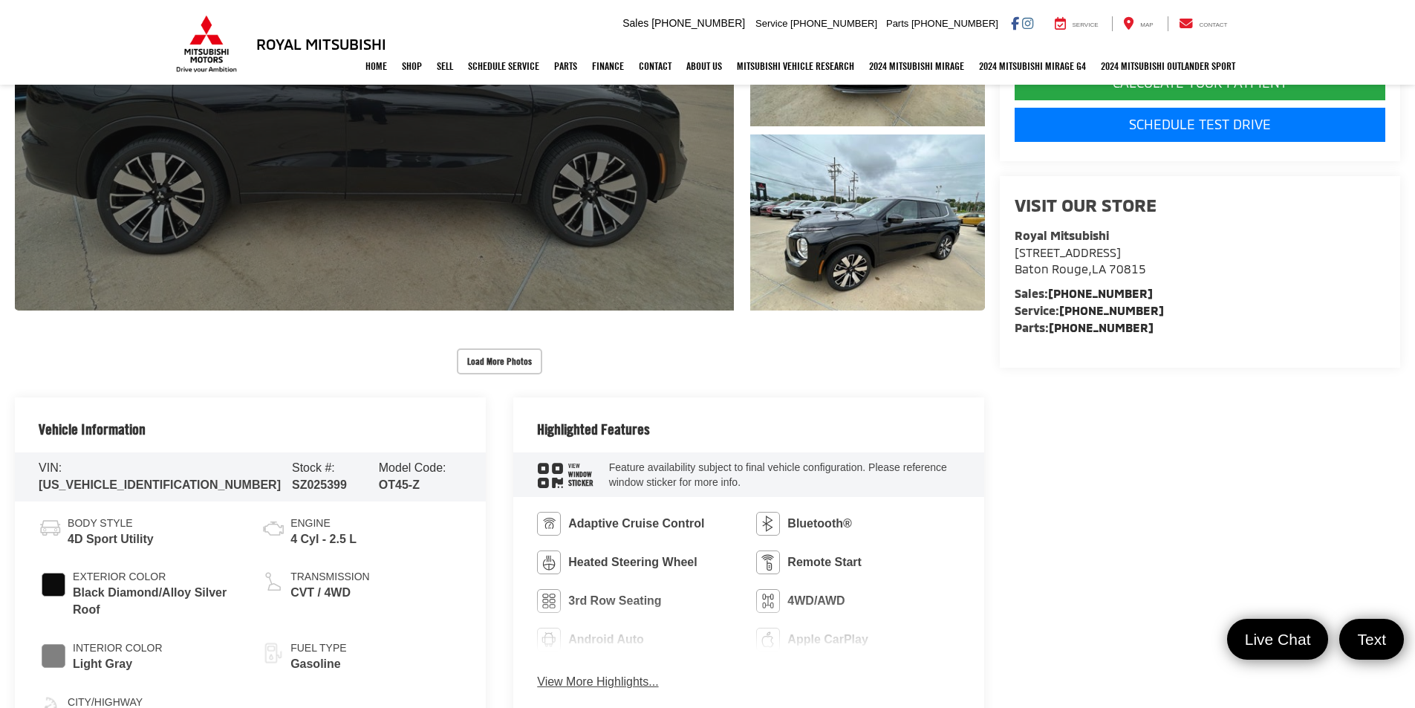
scroll to position [594, 0]
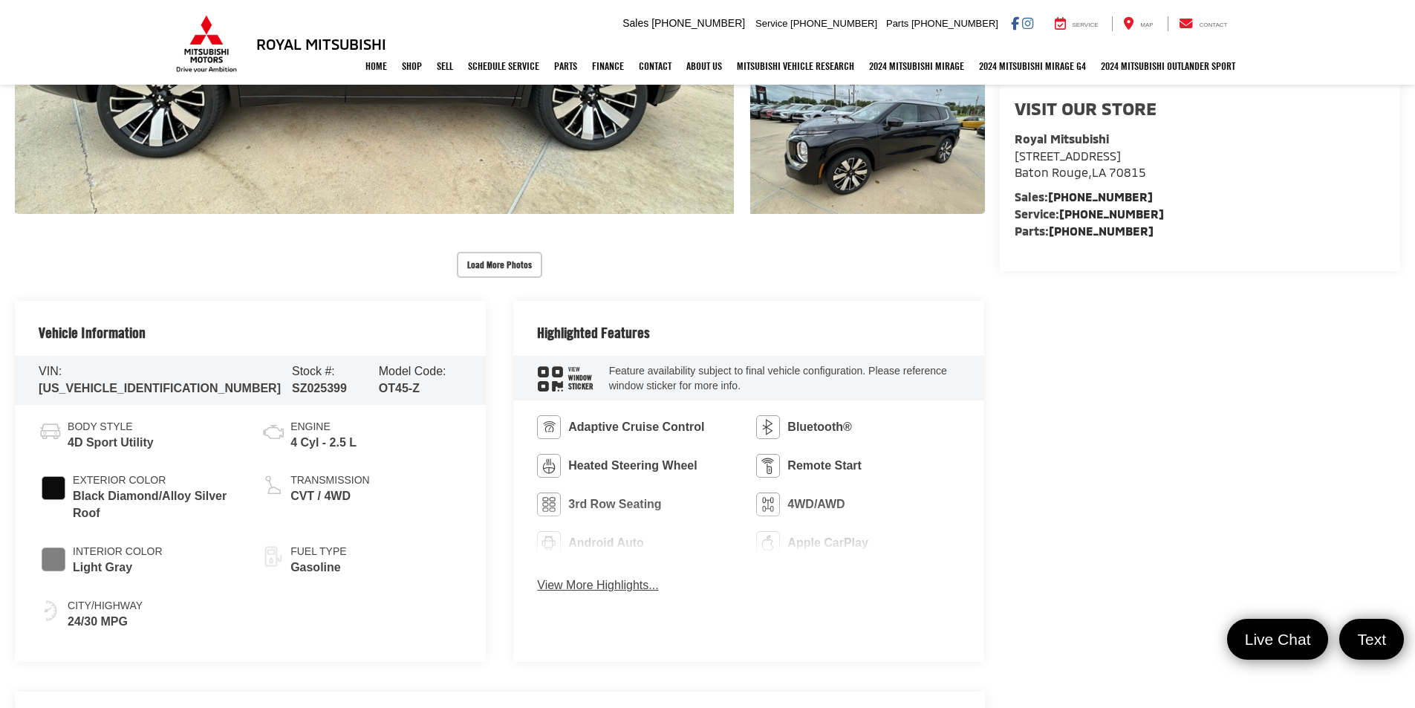
click at [557, 378] on icon "window sticker" at bounding box center [550, 378] width 25 height 25
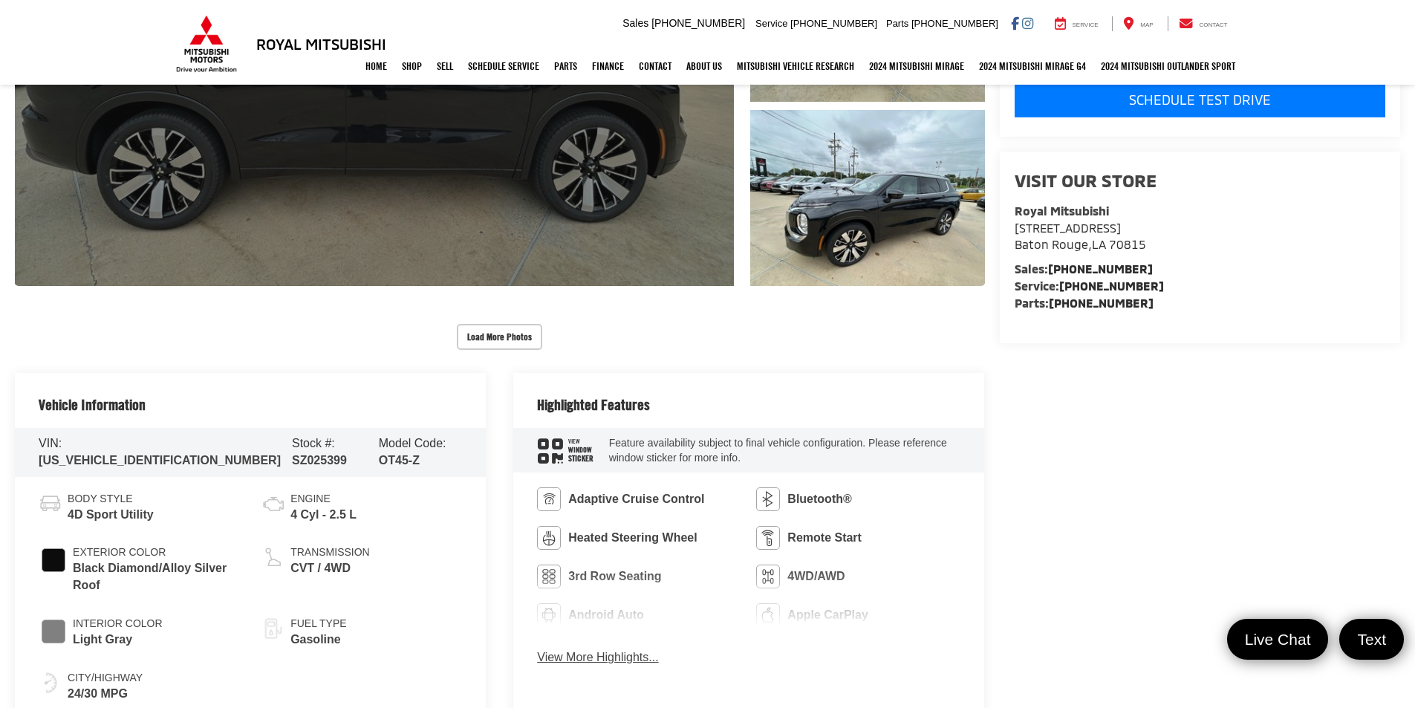
scroll to position [0, 0]
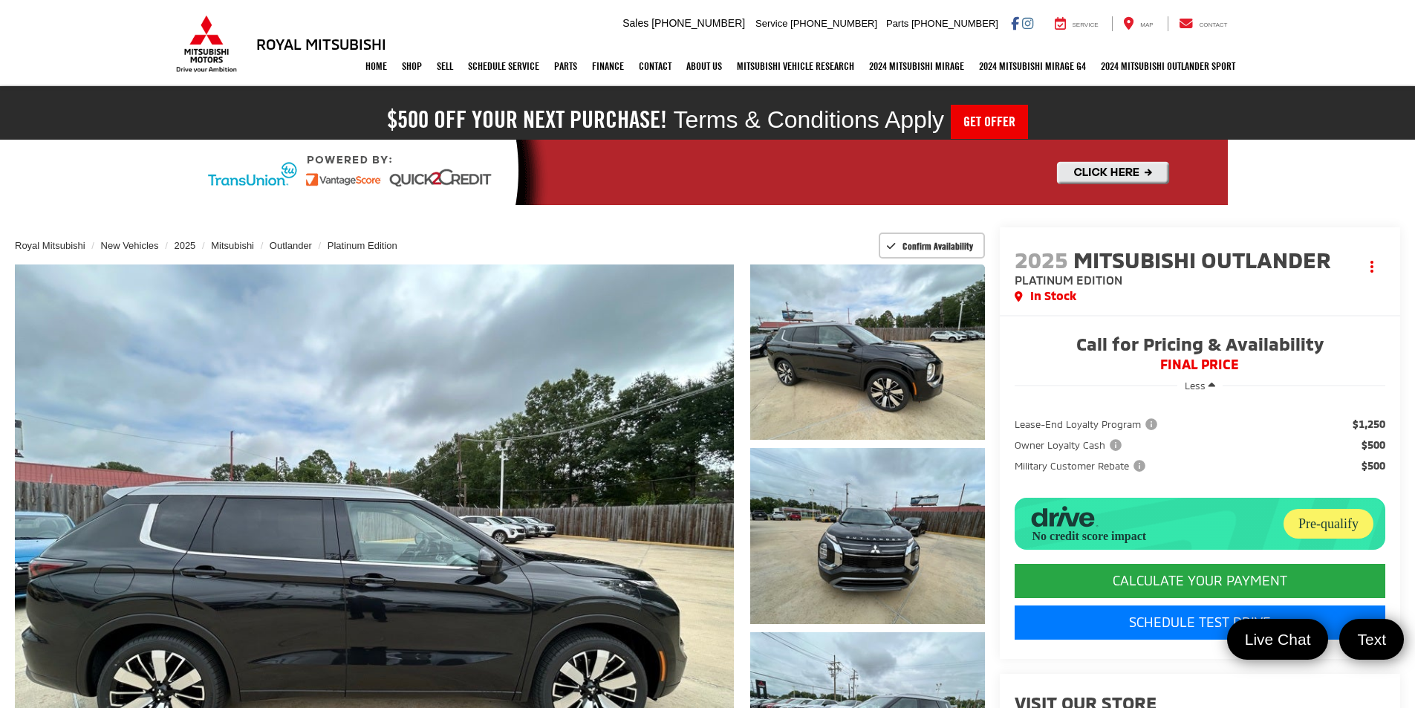
click at [1125, 254] on span "Mitsubishi Outlander" at bounding box center [1205, 259] width 263 height 27
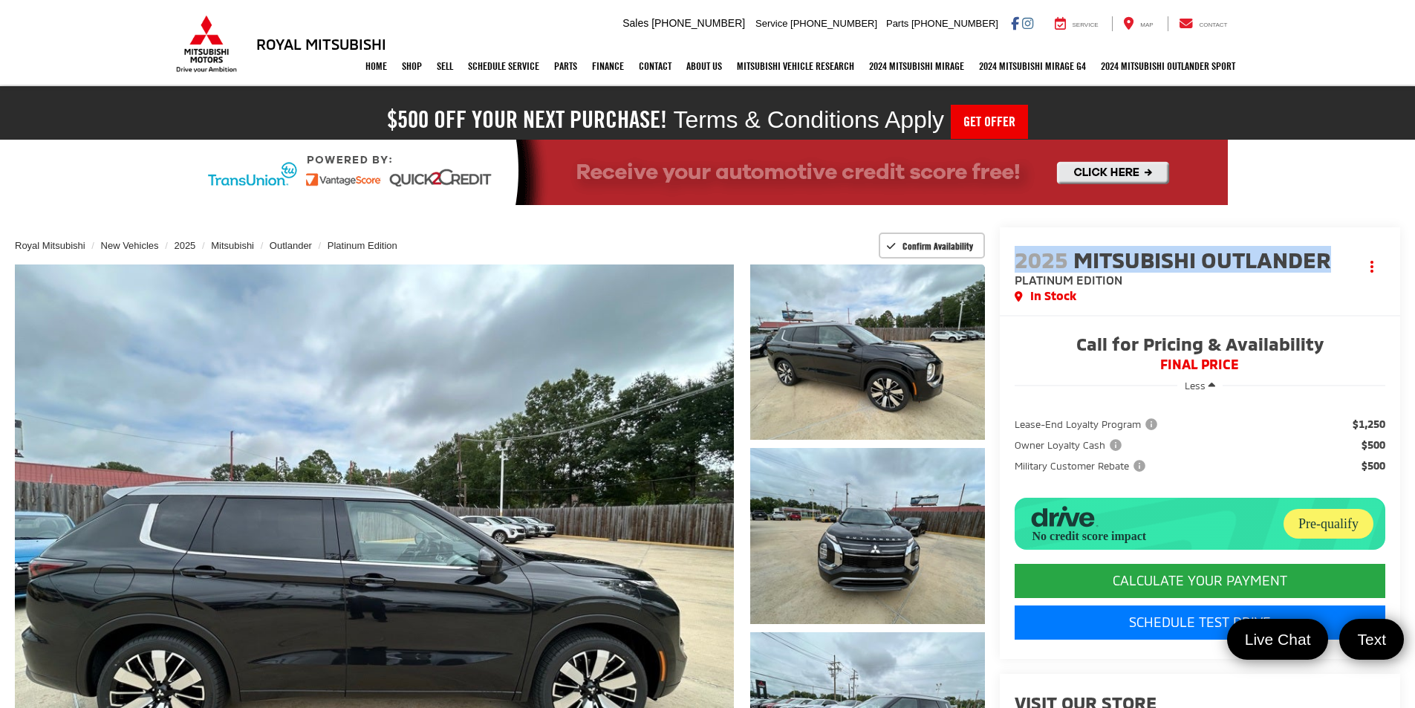
click at [1125, 254] on span "Mitsubishi Outlander" at bounding box center [1205, 259] width 263 height 27
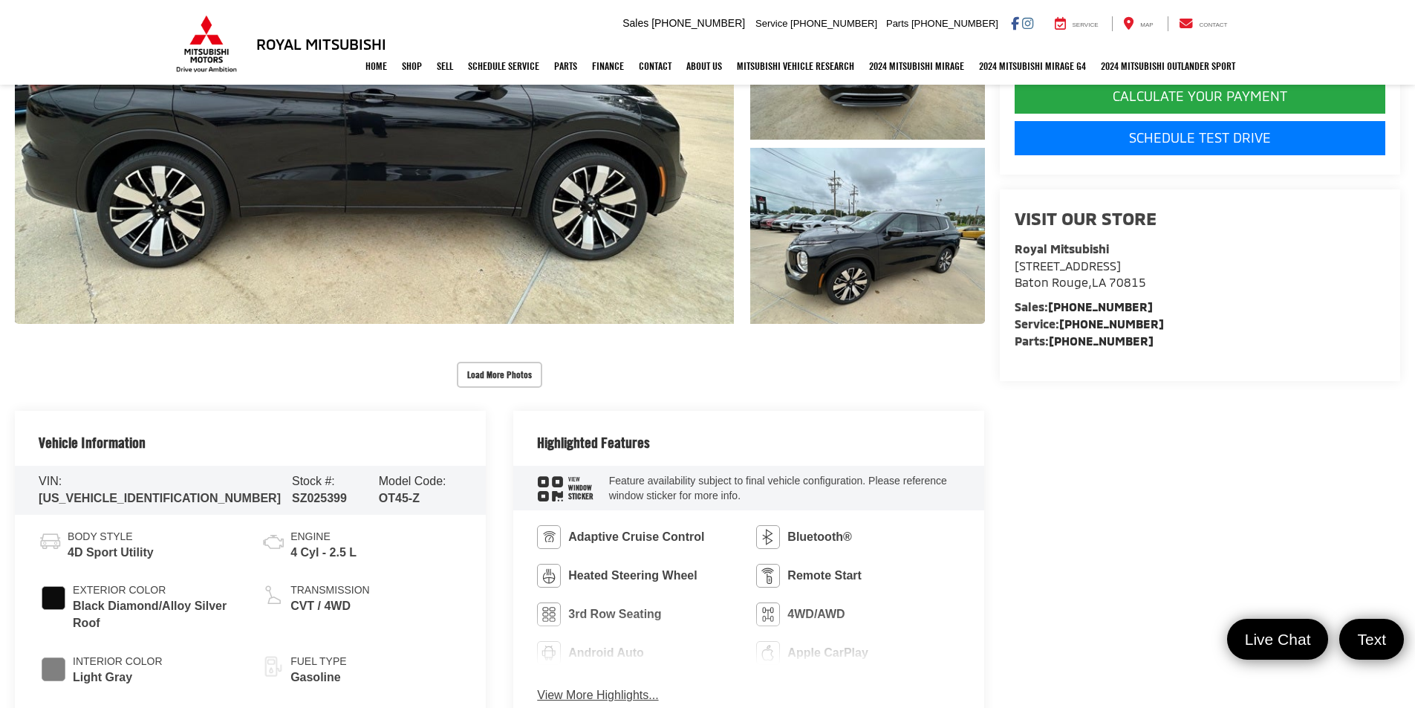
scroll to position [594, 0]
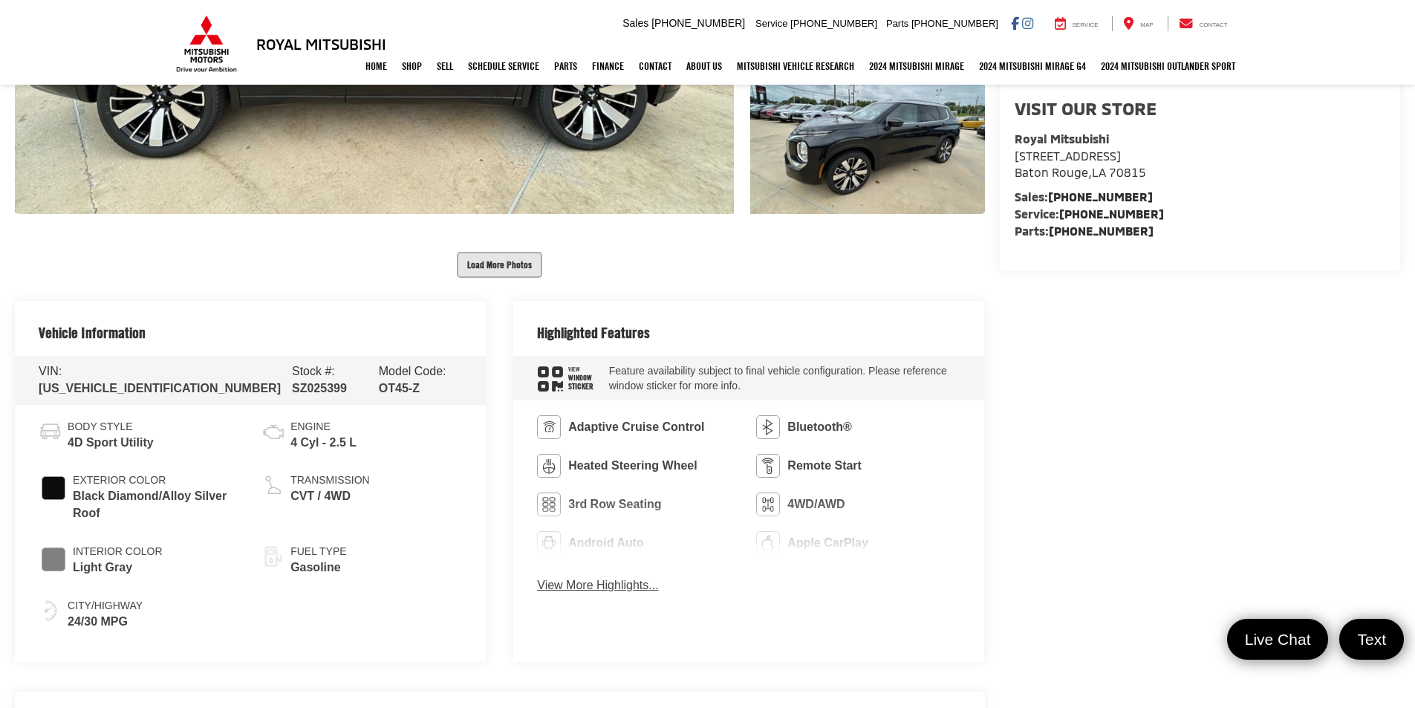
click at [502, 251] on div "Load More Photos" at bounding box center [500, 257] width 970 height 42
click at [481, 253] on button "Load More Photos" at bounding box center [499, 265] width 85 height 26
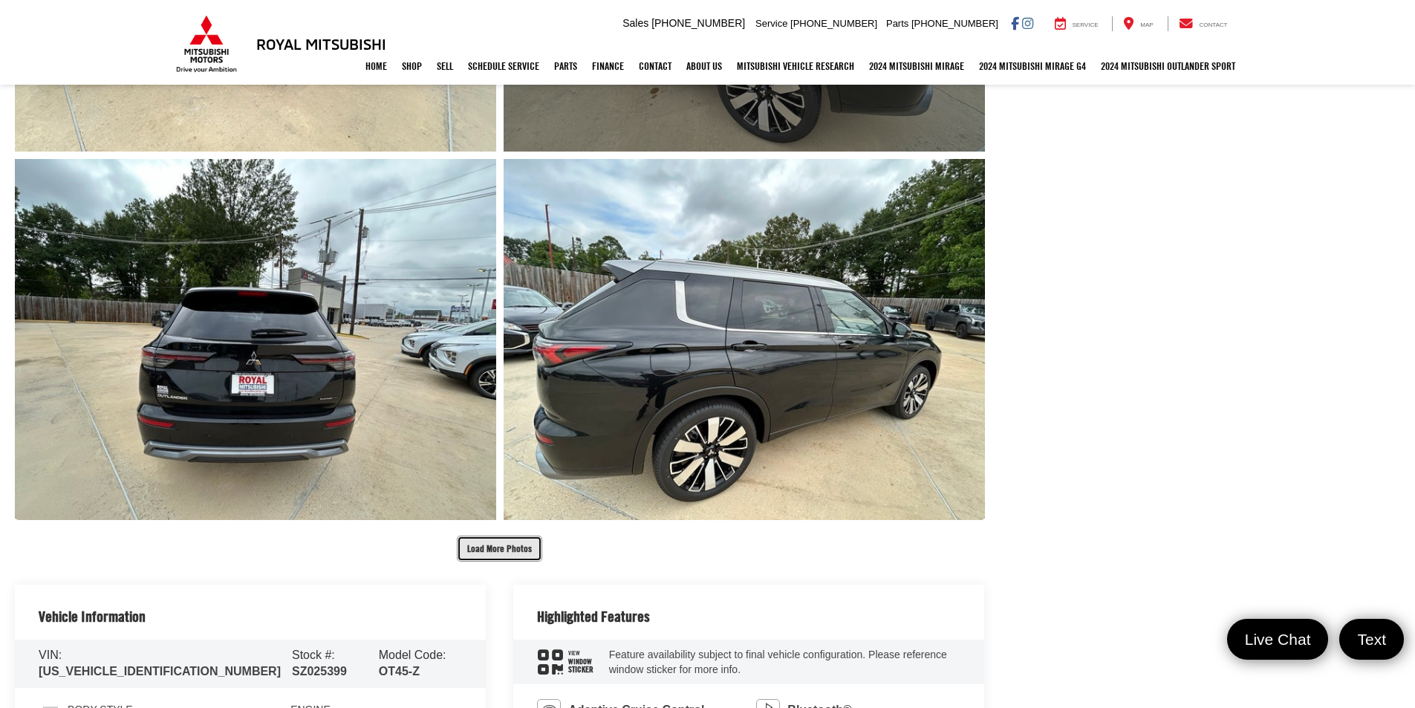
scroll to position [1412, 0]
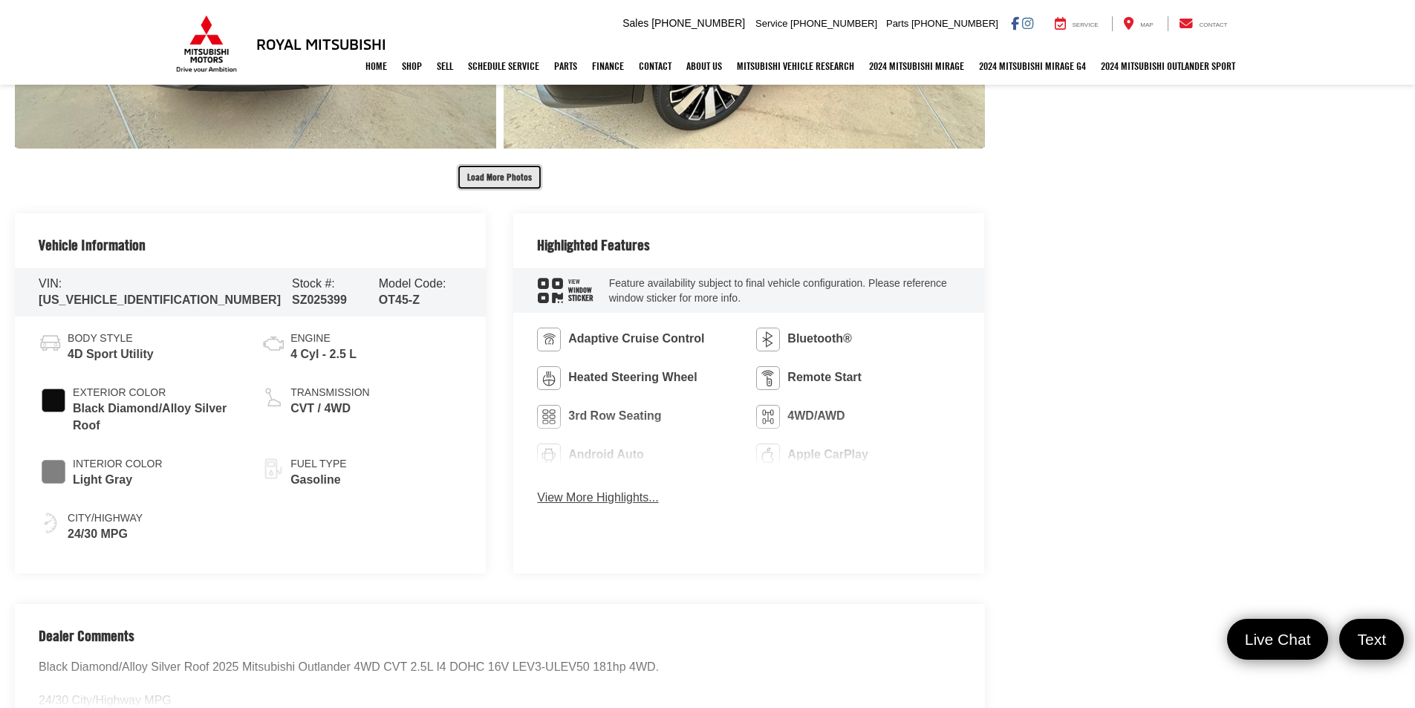
click at [496, 184] on button "Load More Photos" at bounding box center [499, 177] width 85 height 26
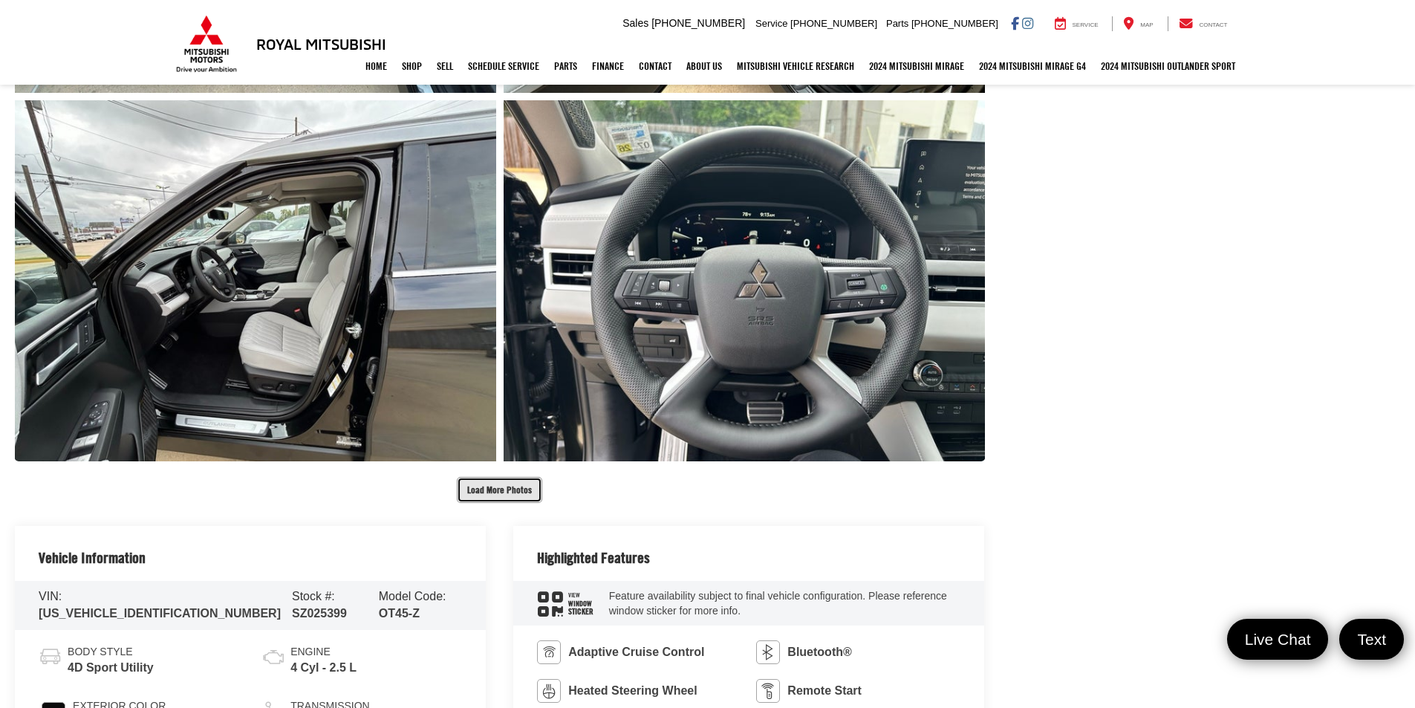
scroll to position [1932, 0]
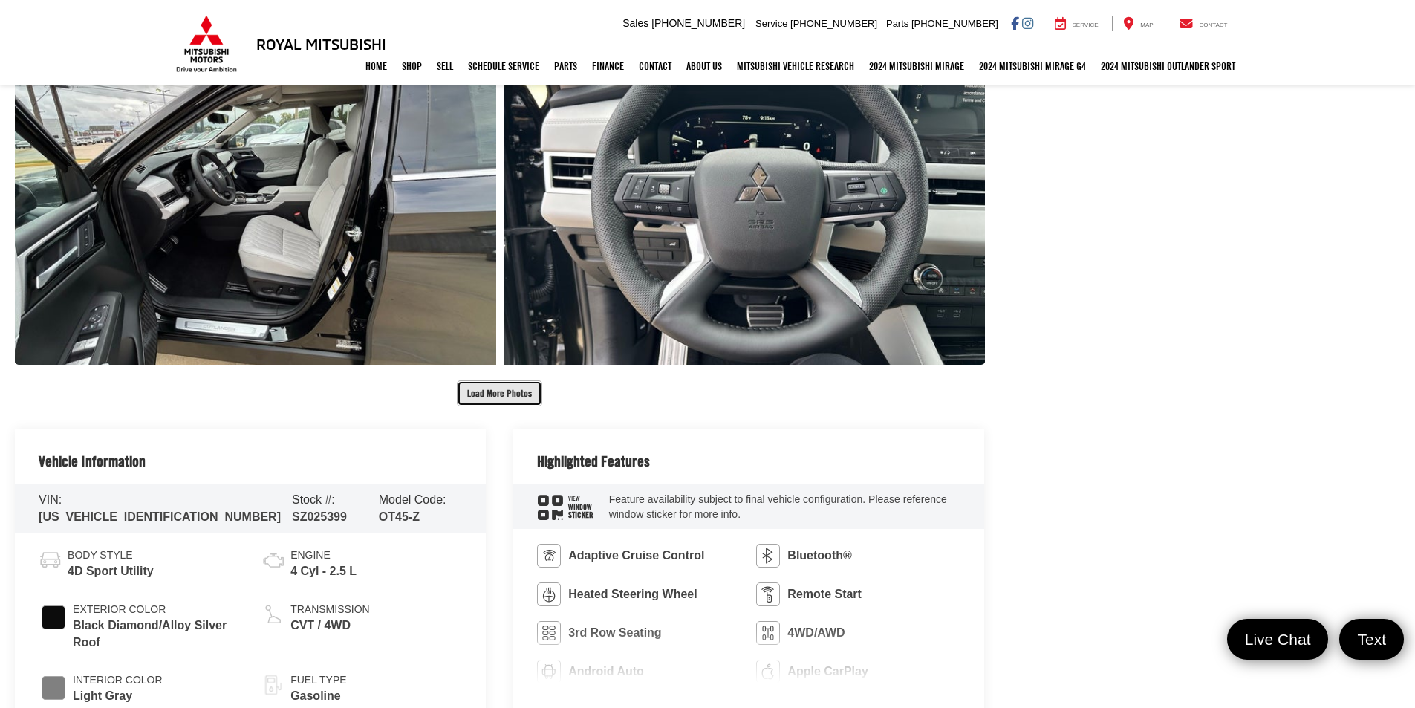
click at [523, 385] on button "Load More Photos" at bounding box center [499, 393] width 85 height 26
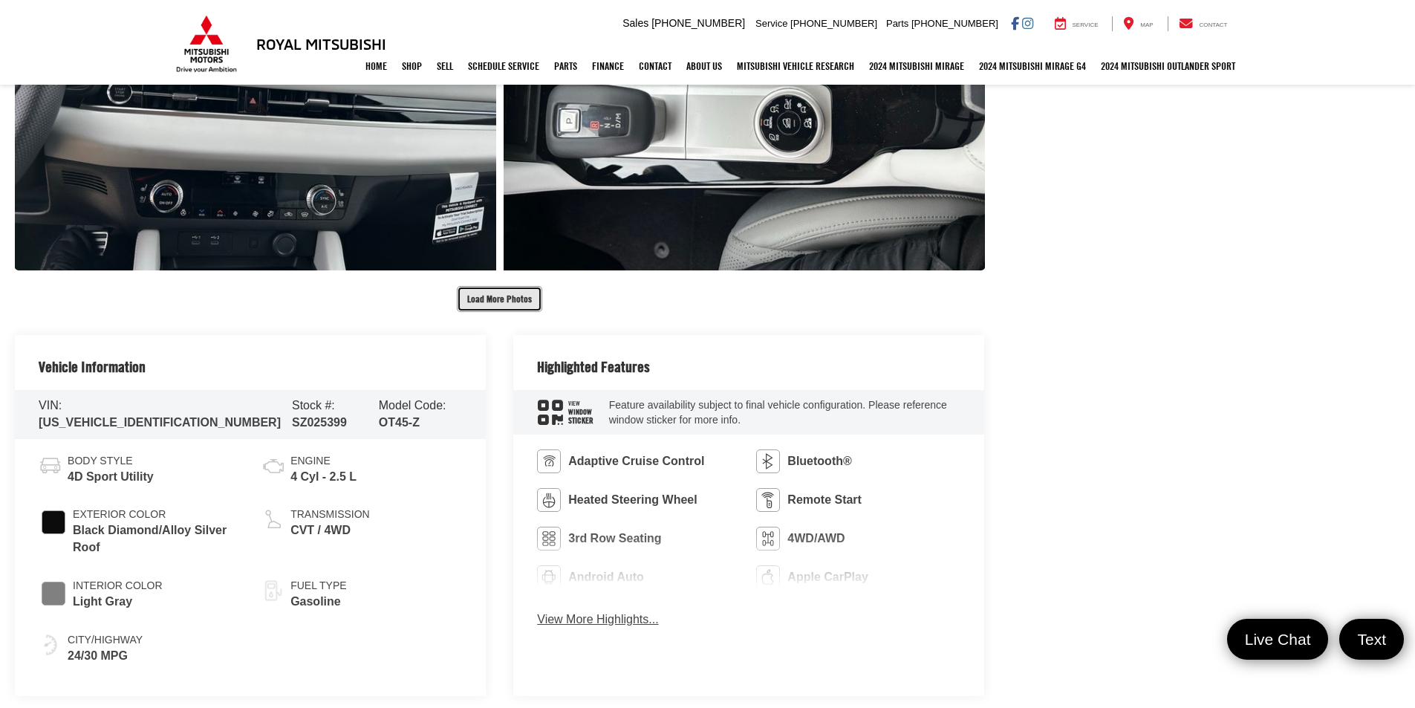
scroll to position [2749, 0]
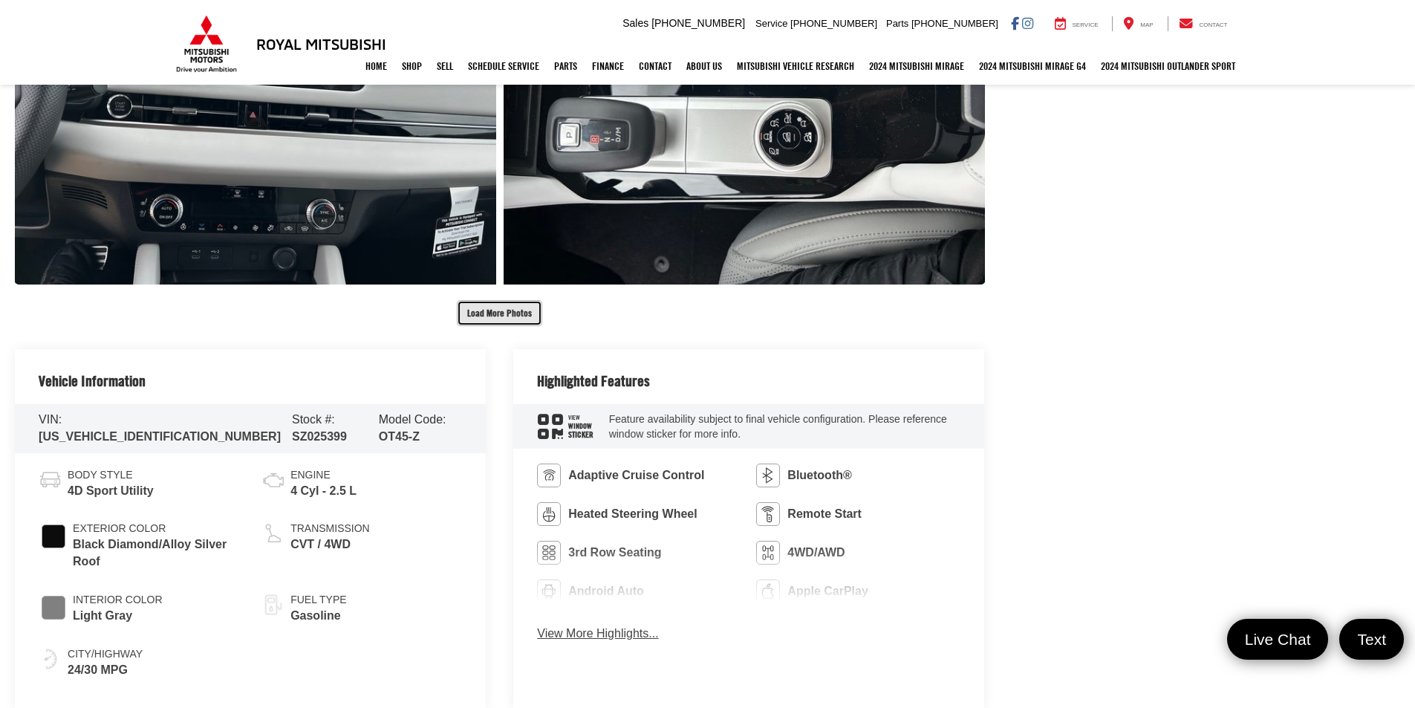
click at [513, 315] on button "Load More Photos" at bounding box center [499, 313] width 85 height 26
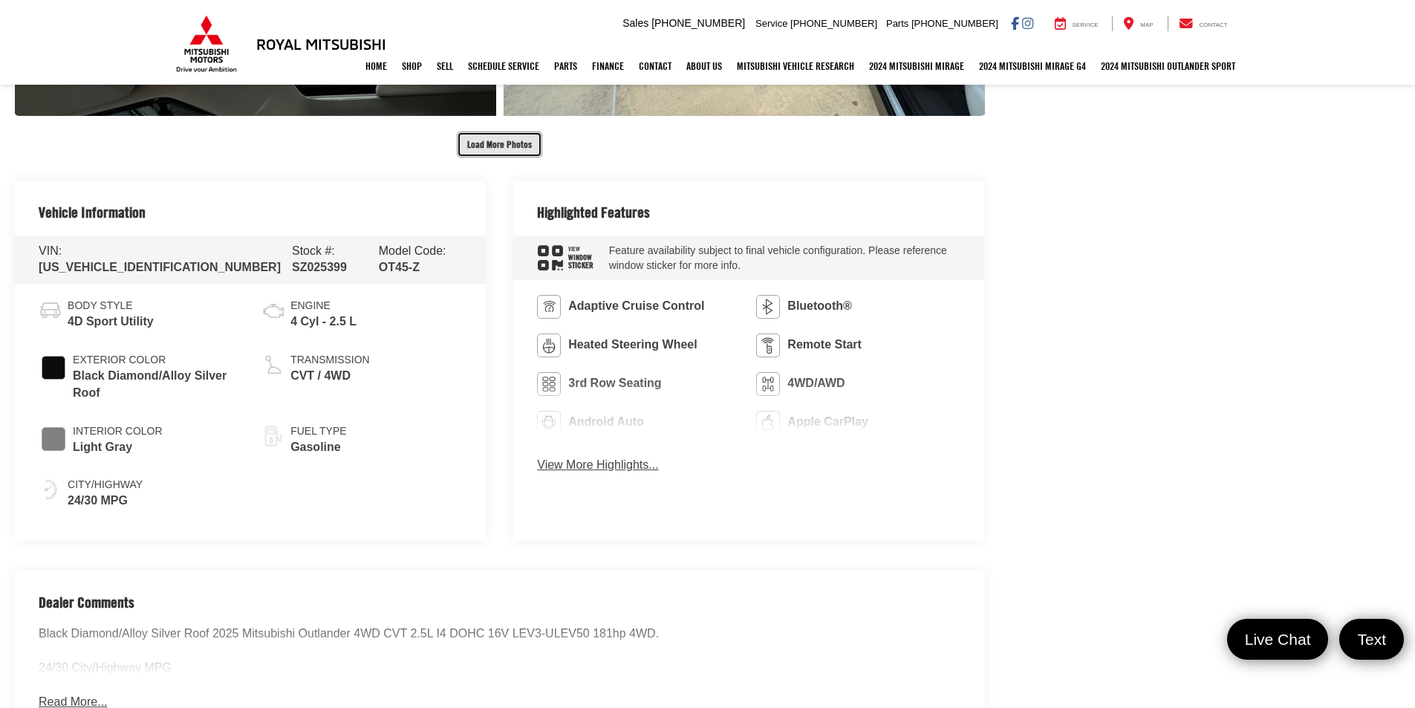
scroll to position [3418, 0]
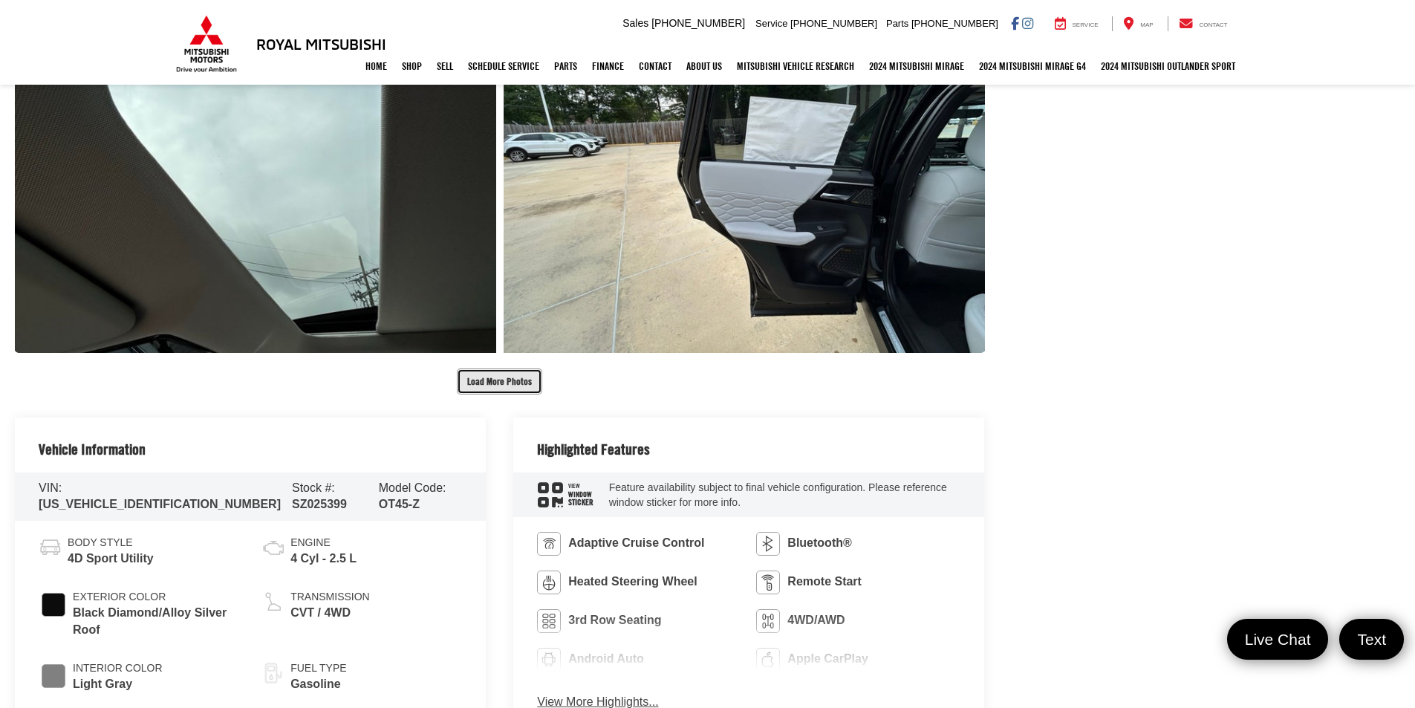
click at [519, 386] on button "Load More Photos" at bounding box center [499, 382] width 85 height 26
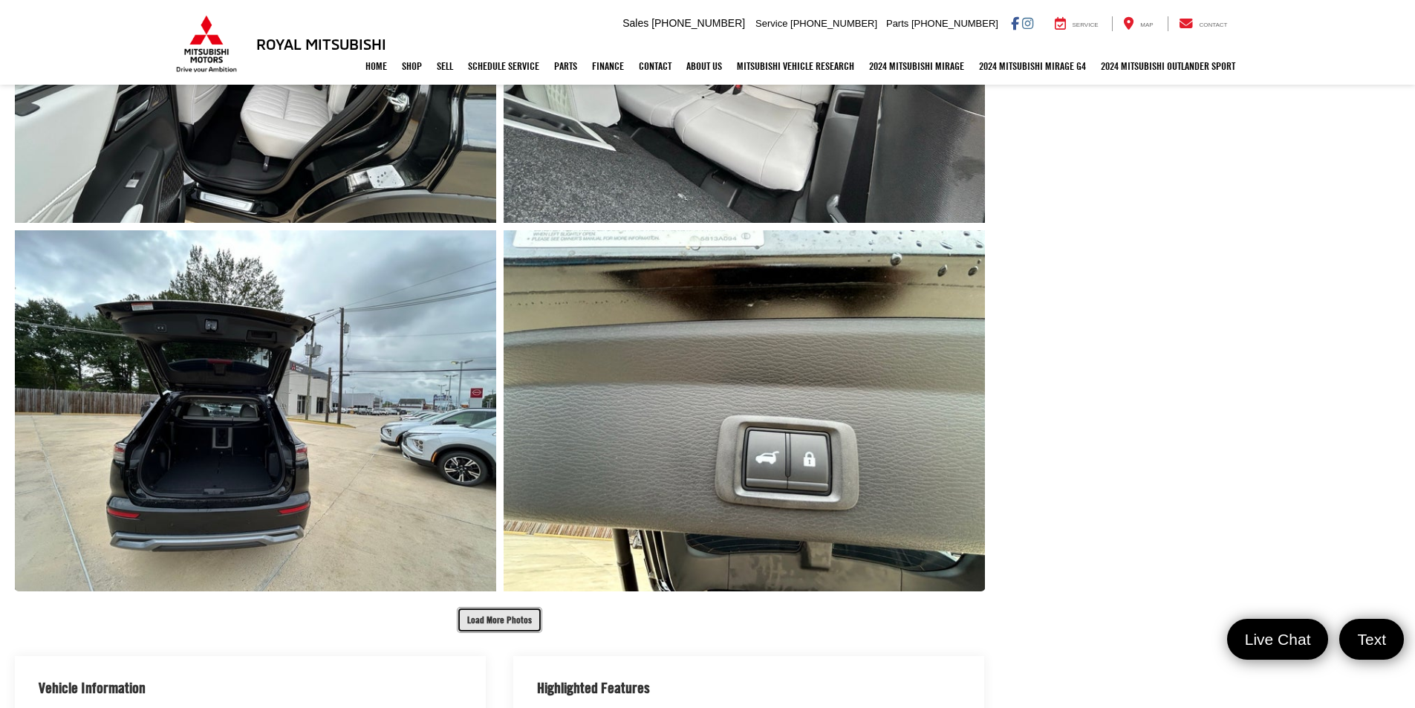
scroll to position [4012, 0]
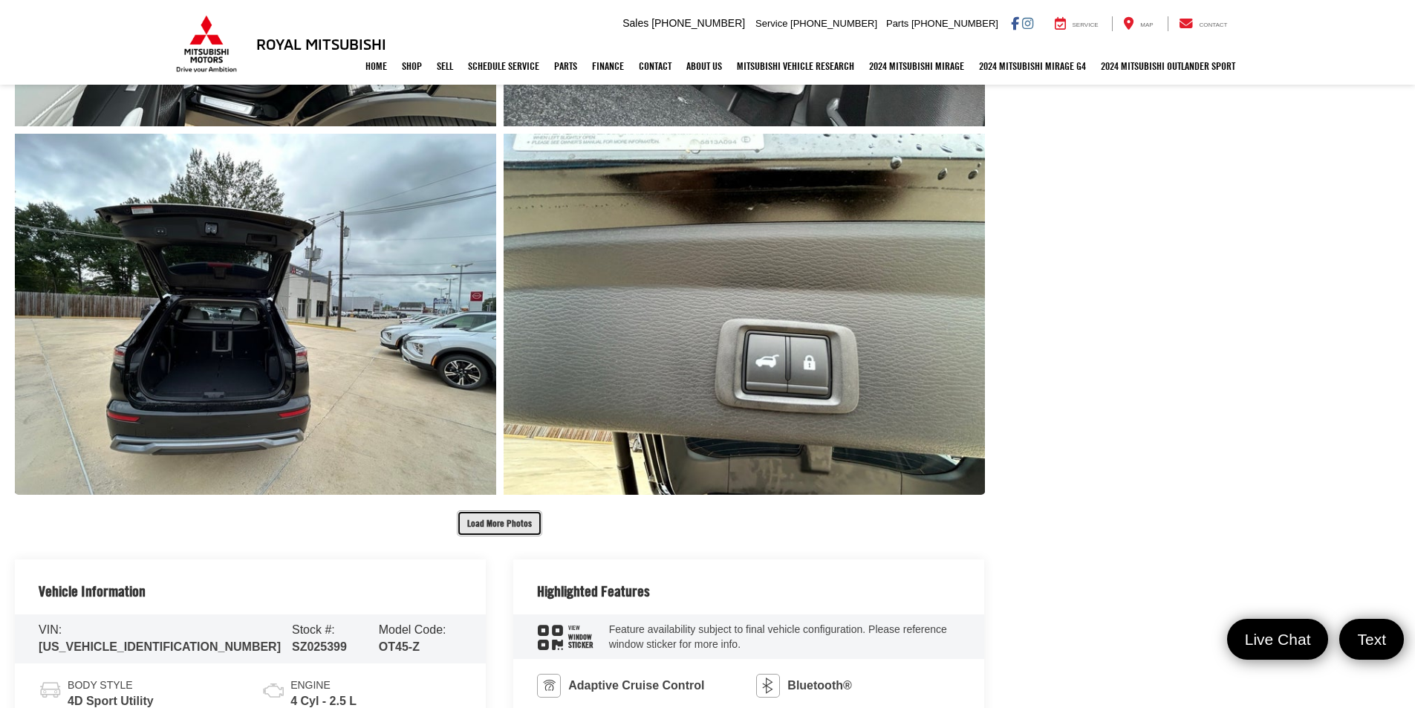
click at [498, 533] on button "Load More Photos" at bounding box center [499, 523] width 85 height 26
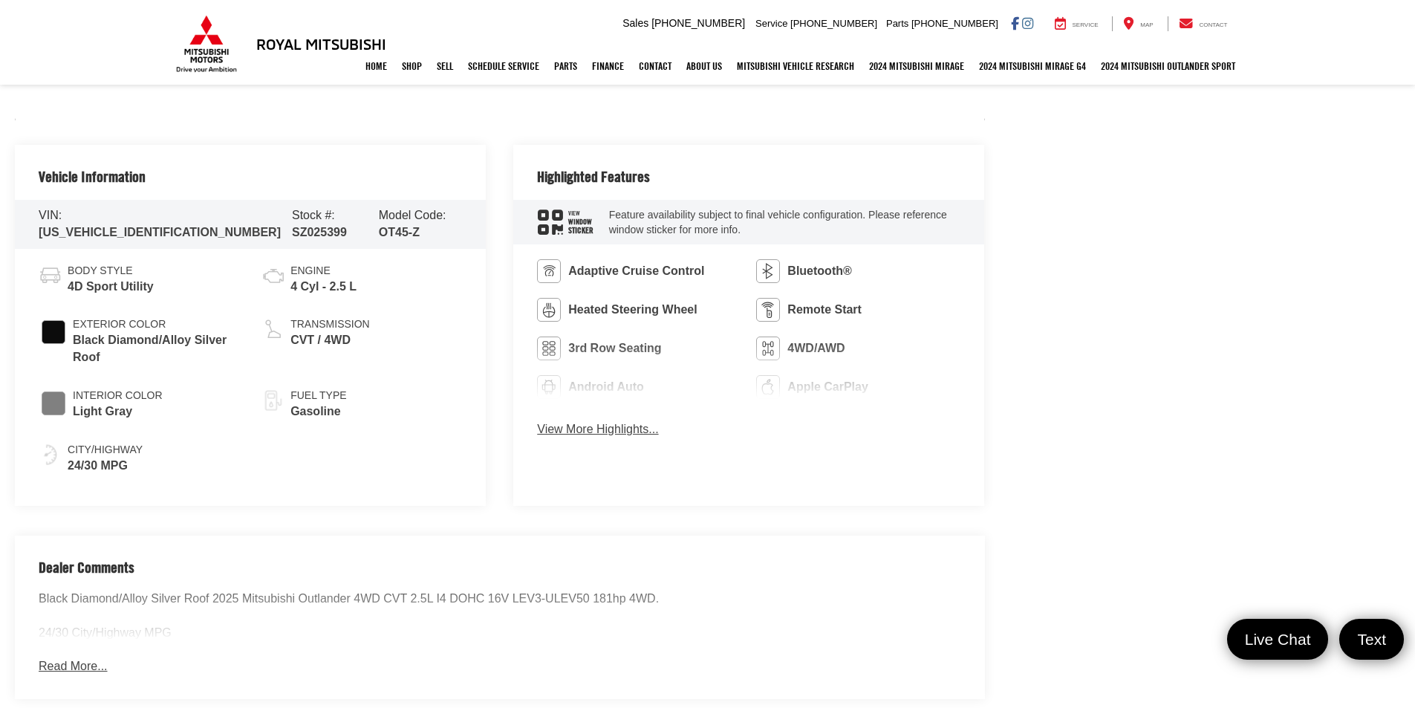
scroll to position [4755, 0]
click at [586, 427] on button "View More Highlights..." at bounding box center [597, 428] width 121 height 17
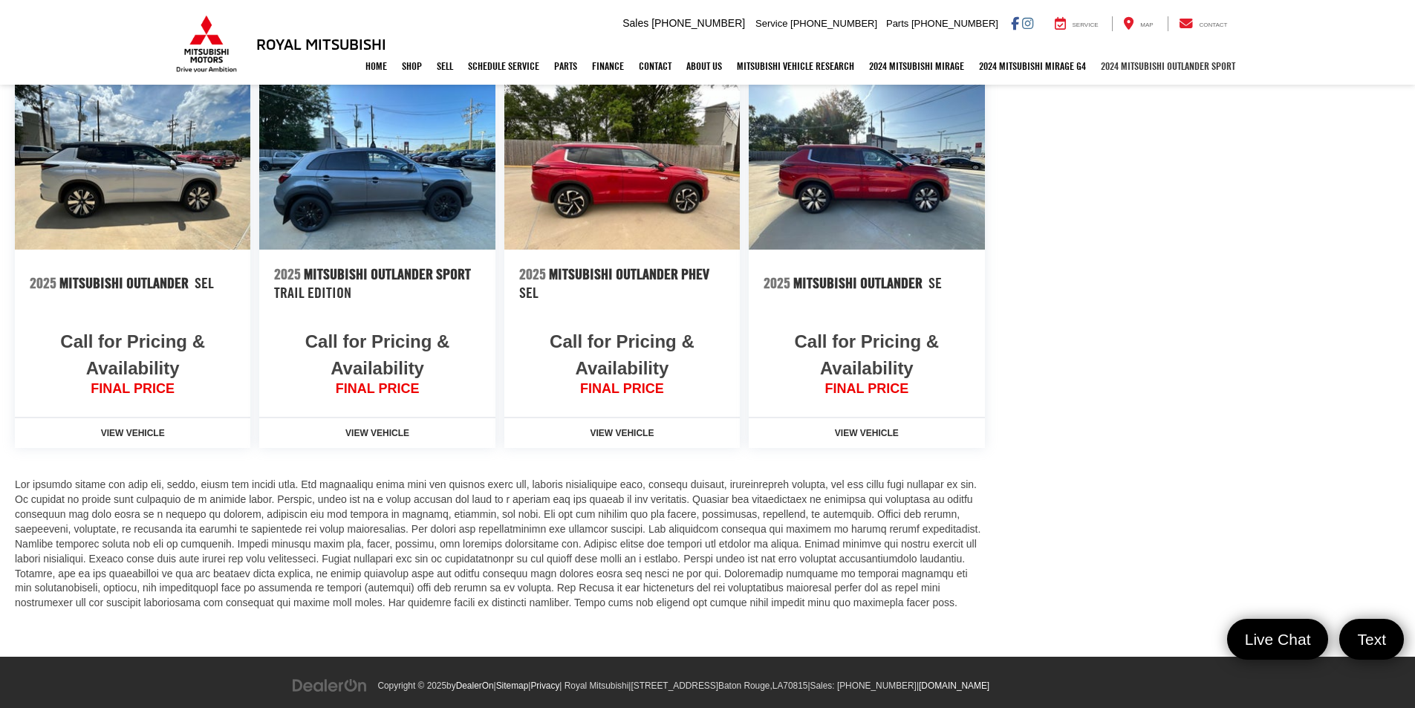
scroll to position [5553, 0]
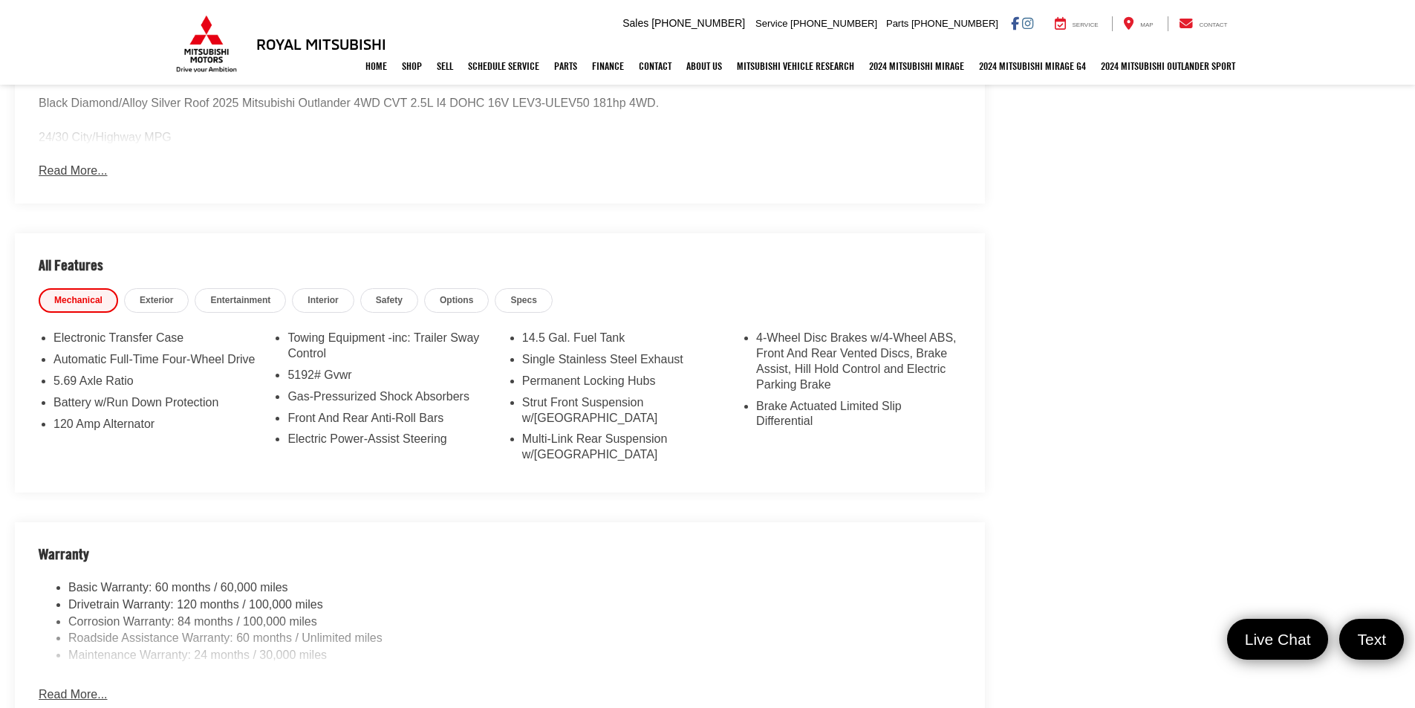
click at [78, 687] on button "Read More..." at bounding box center [73, 695] width 68 height 17
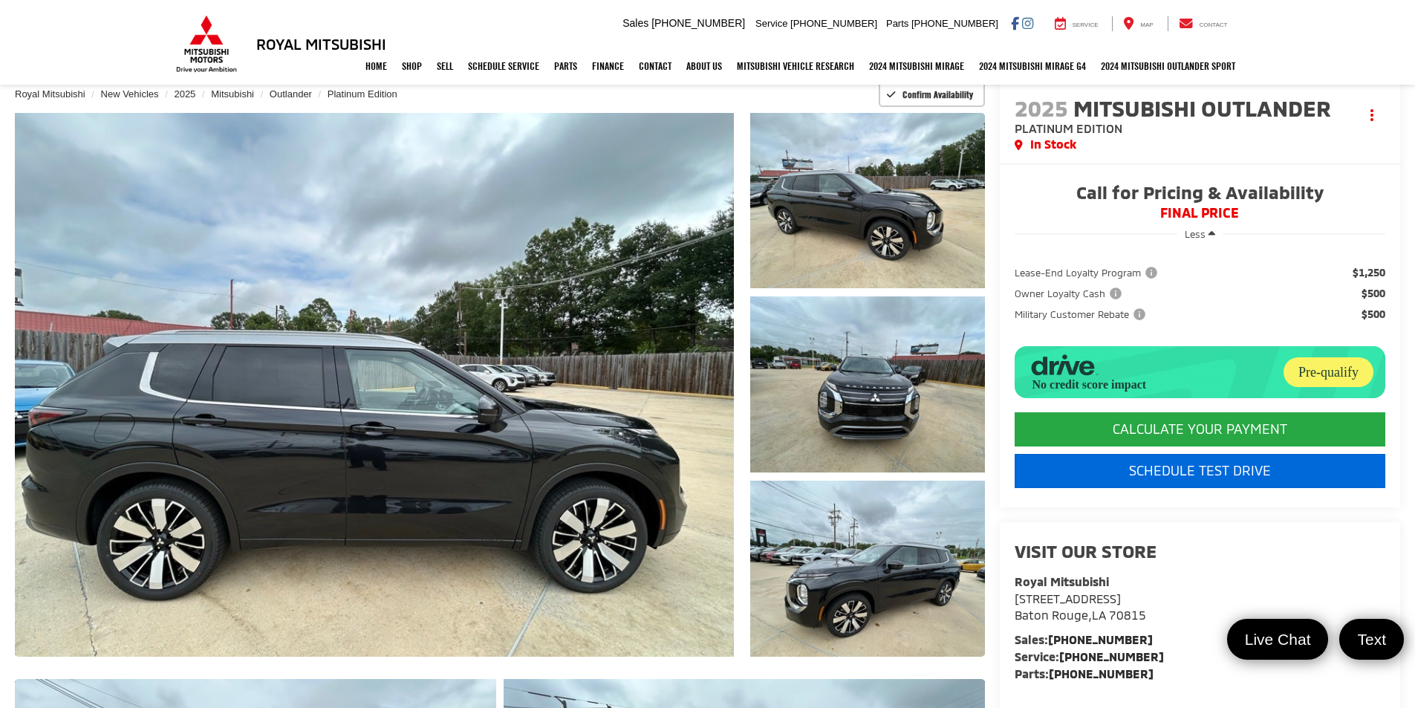
scroll to position [149, 0]
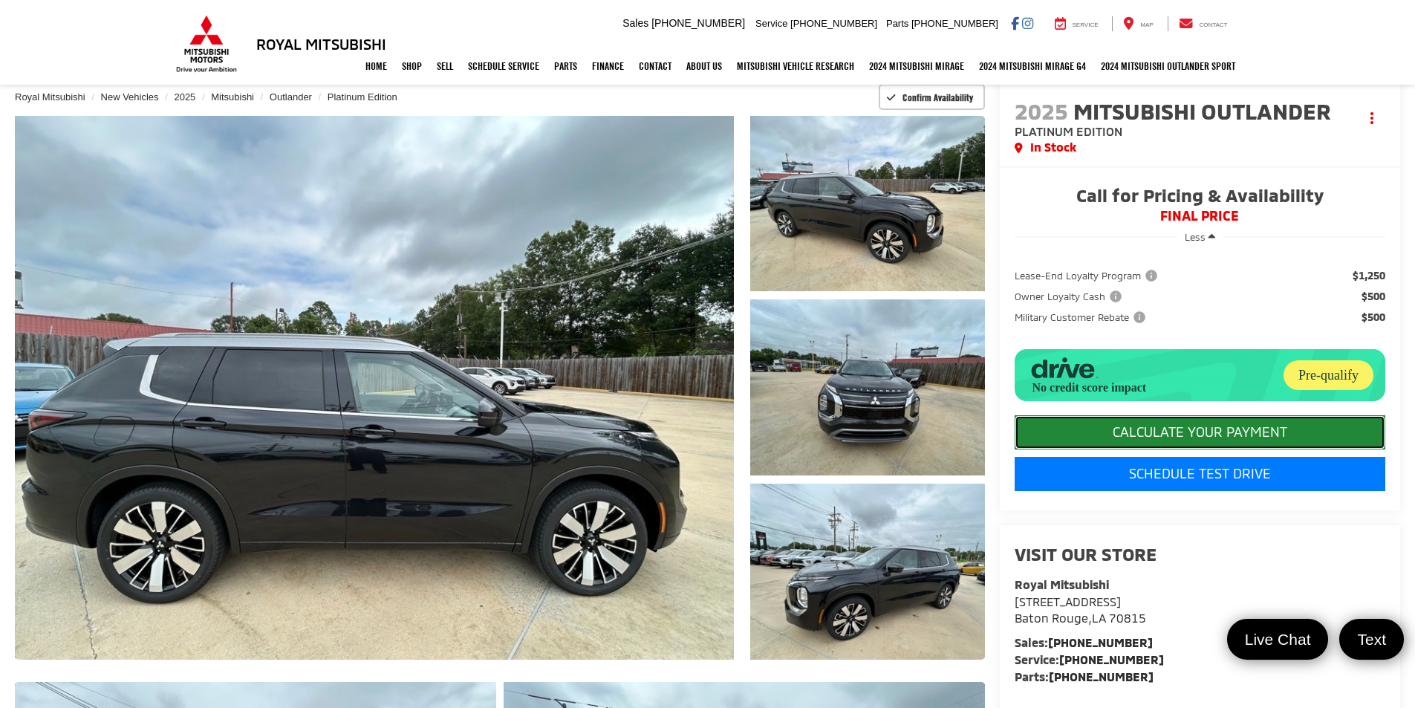
click at [1137, 429] on button "CALCULATE YOUR PAYMENT" at bounding box center [1200, 432] width 371 height 34
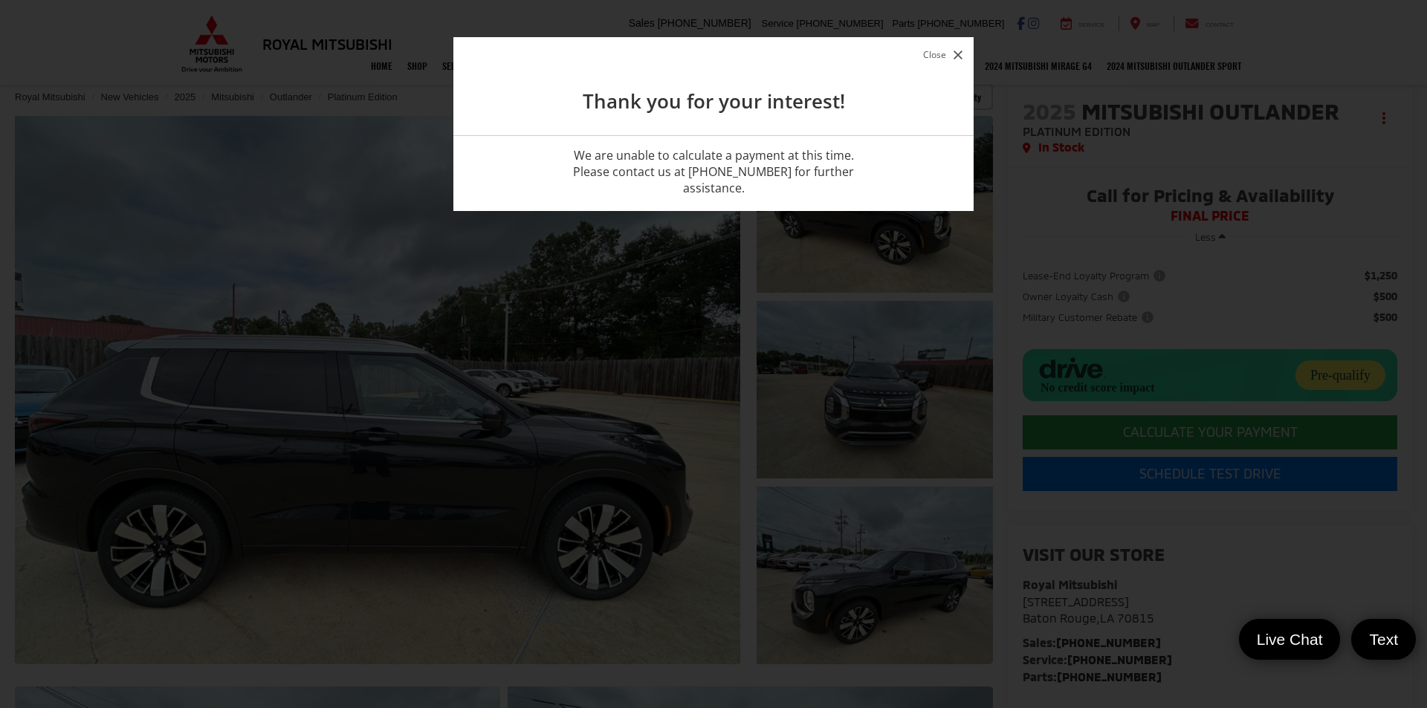
click at [947, 59] on button "Close" at bounding box center [942, 55] width 47 height 20
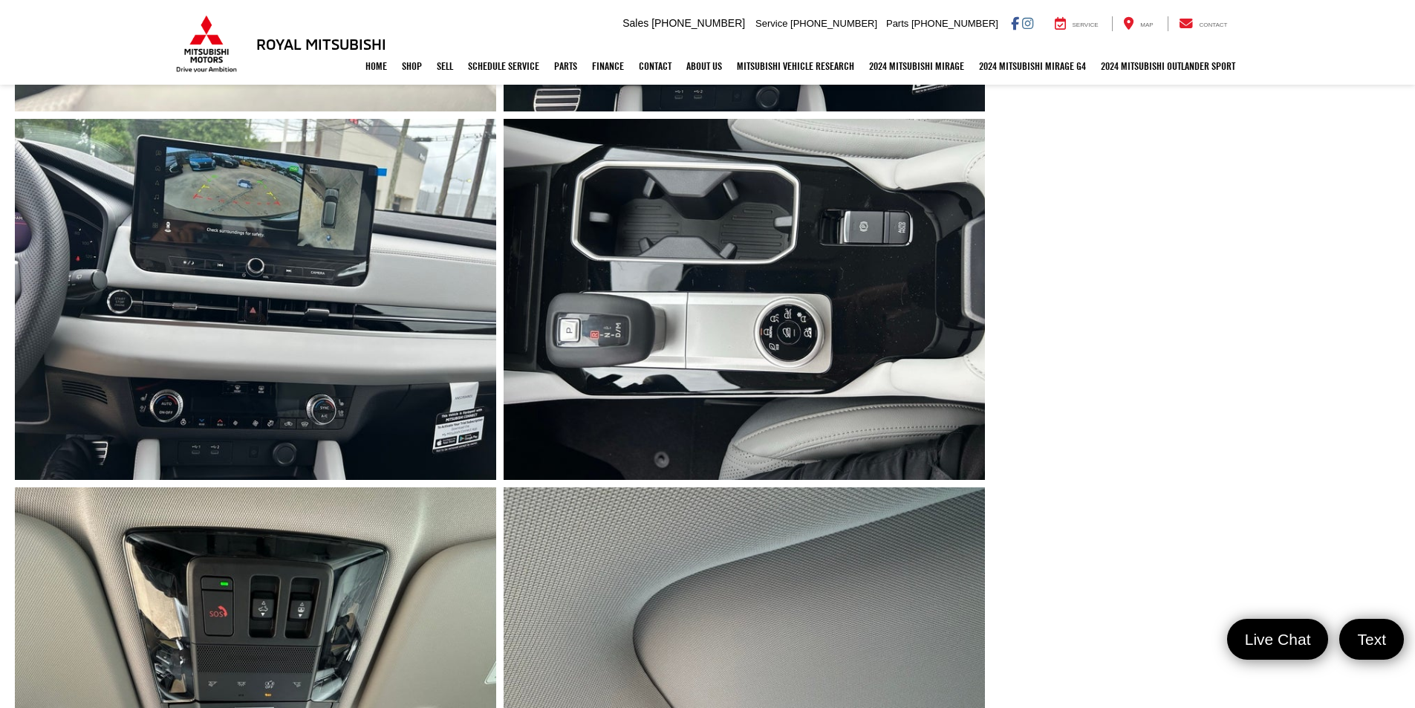
scroll to position [2601, 0]
